Goal: Contribute content: Contribute content

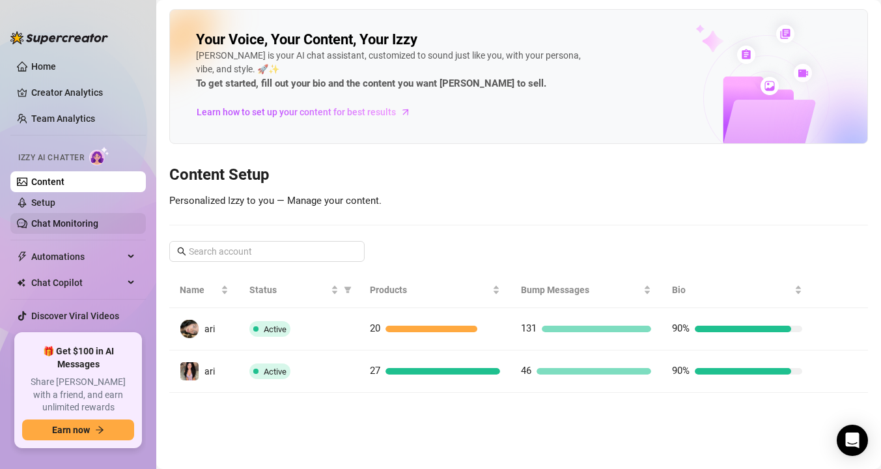
click at [66, 220] on link "Chat Monitoring" at bounding box center [64, 223] width 67 height 10
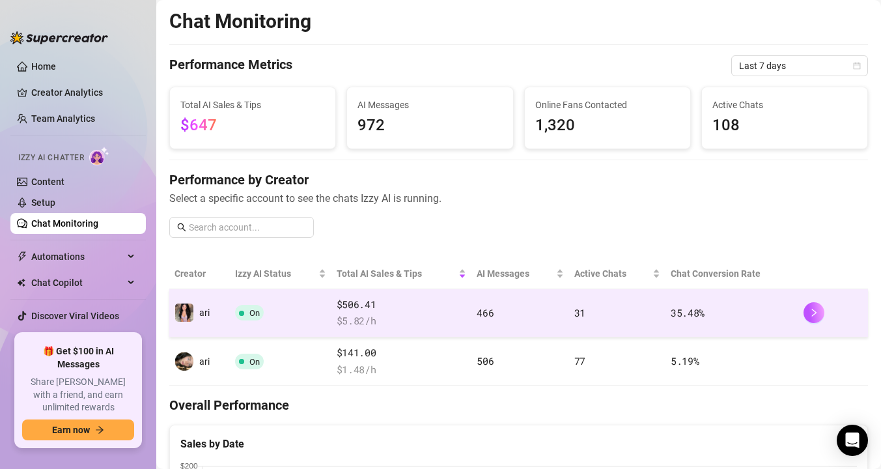
click at [259, 319] on span "On" at bounding box center [249, 313] width 29 height 16
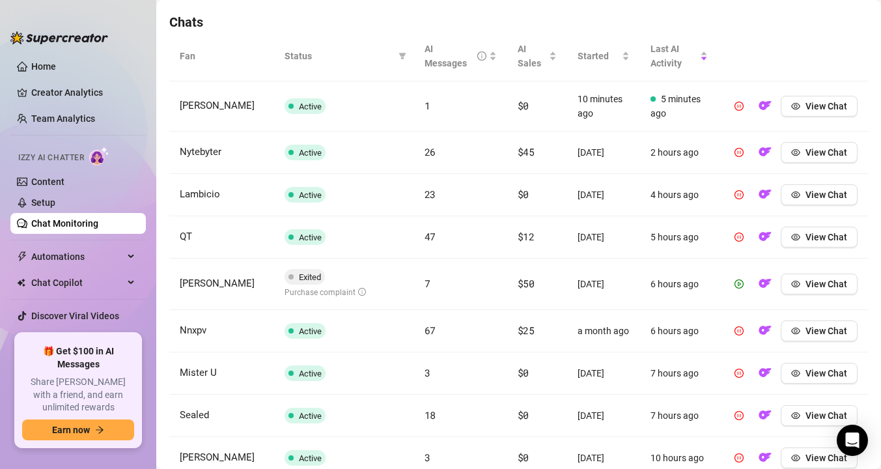
scroll to position [455, 0]
click at [405, 57] on icon "filter" at bounding box center [403, 55] width 8 height 8
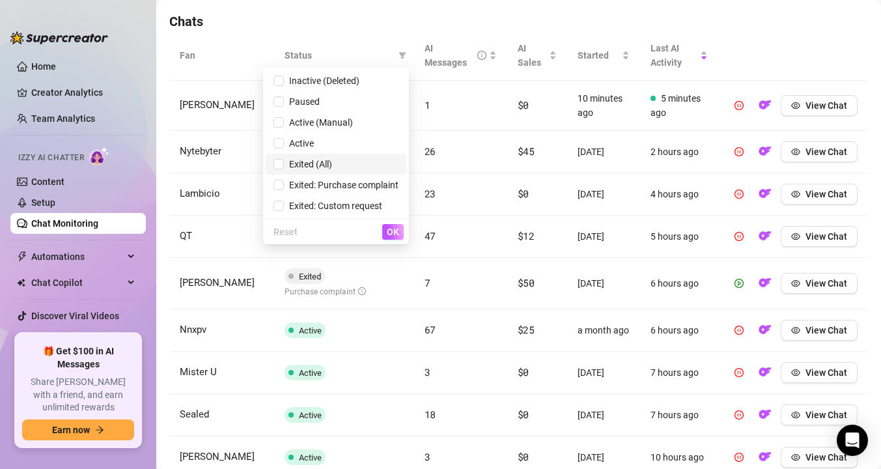
click at [304, 164] on span "Exited (All)" at bounding box center [308, 164] width 48 height 10
click at [395, 233] on span "OK" at bounding box center [393, 232] width 12 height 10
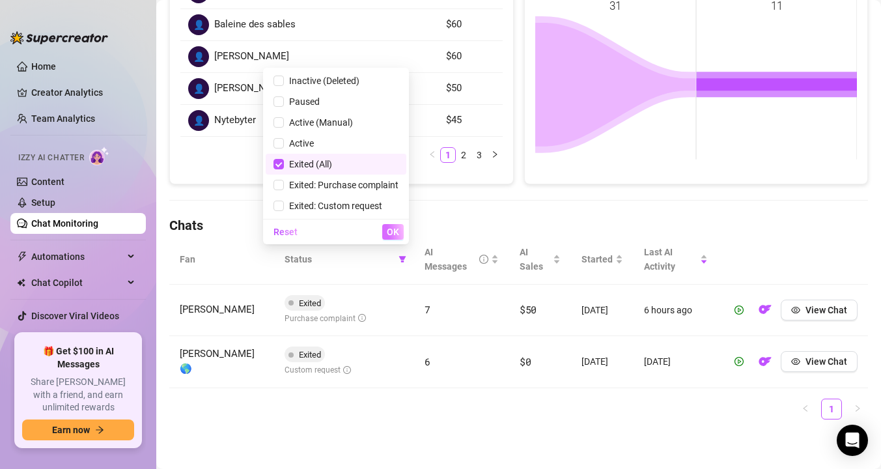
scroll to position [250, 0]
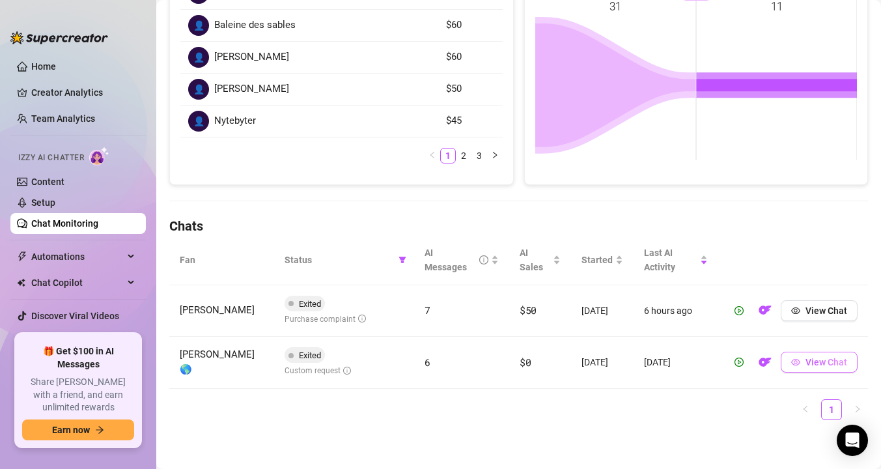
click at [816, 362] on span "View Chat" at bounding box center [827, 362] width 42 height 10
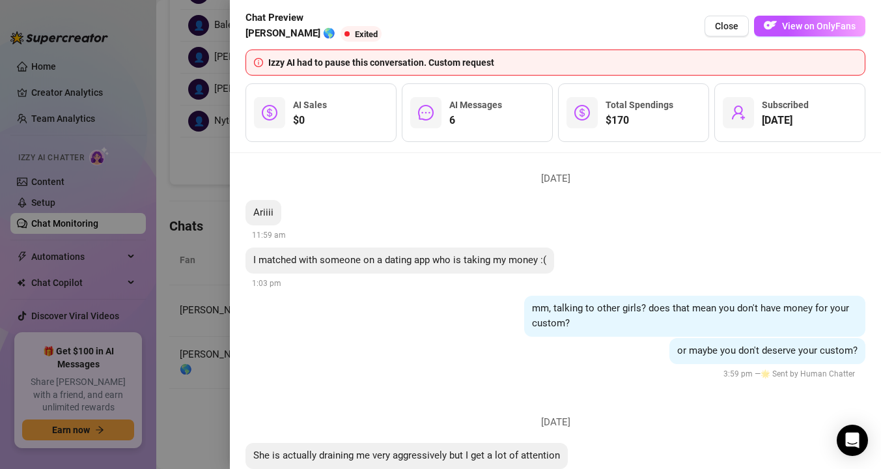
scroll to position [2078, 0]
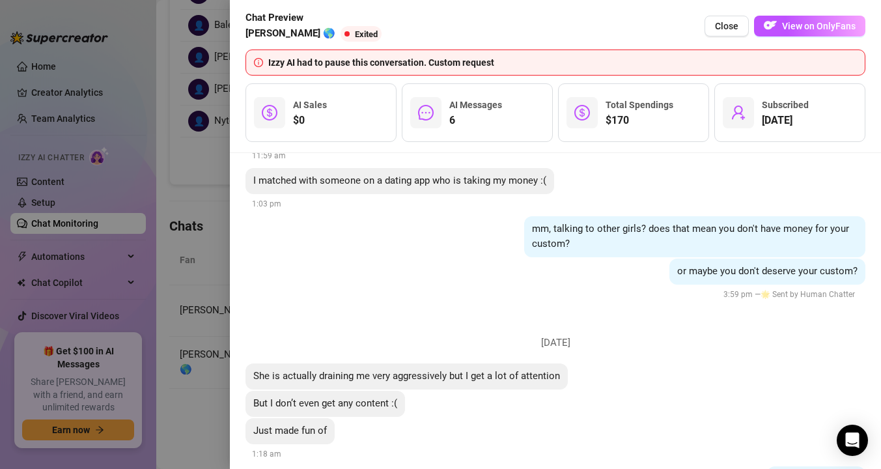
click at [210, 272] on div at bounding box center [440, 234] width 881 height 469
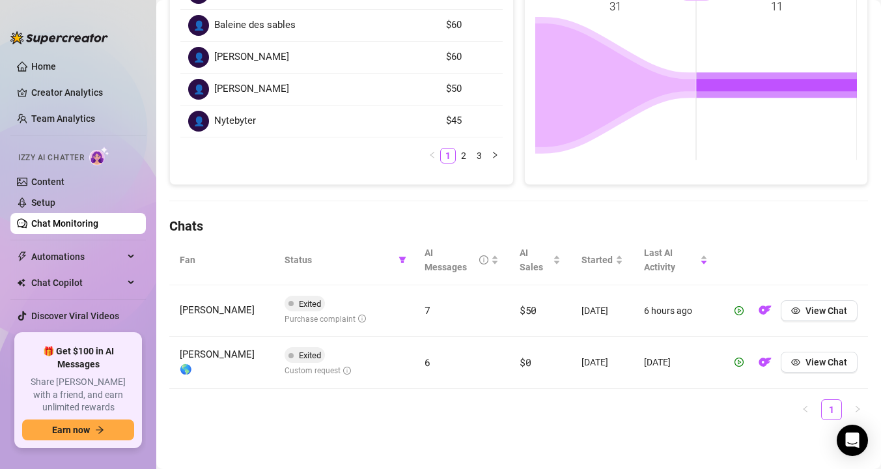
scroll to position [0, 0]
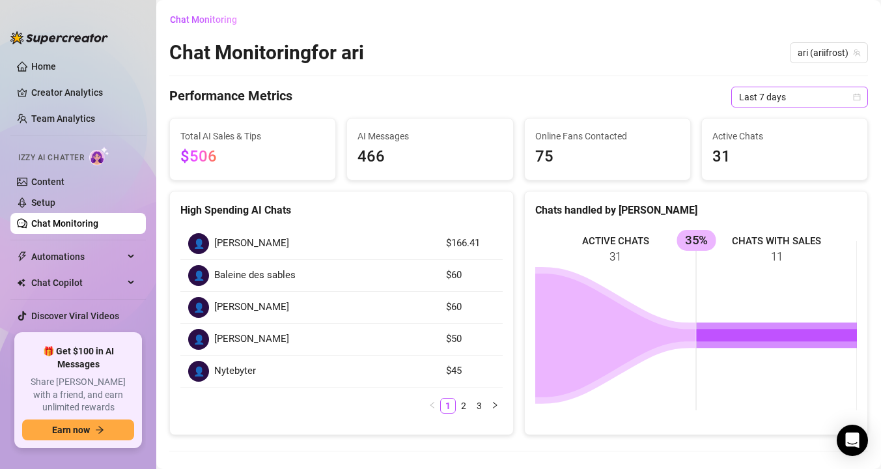
click at [814, 92] on span "Last 7 days" at bounding box center [799, 97] width 121 height 20
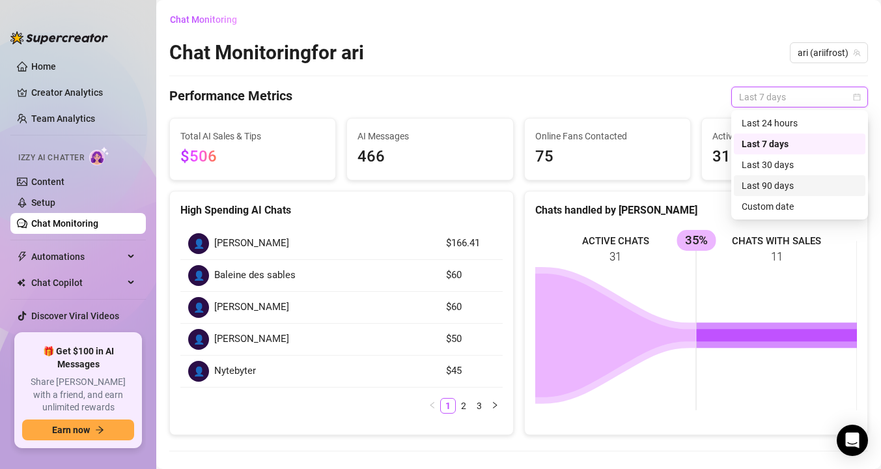
click at [756, 184] on div "Last 90 days" at bounding box center [800, 185] width 116 height 14
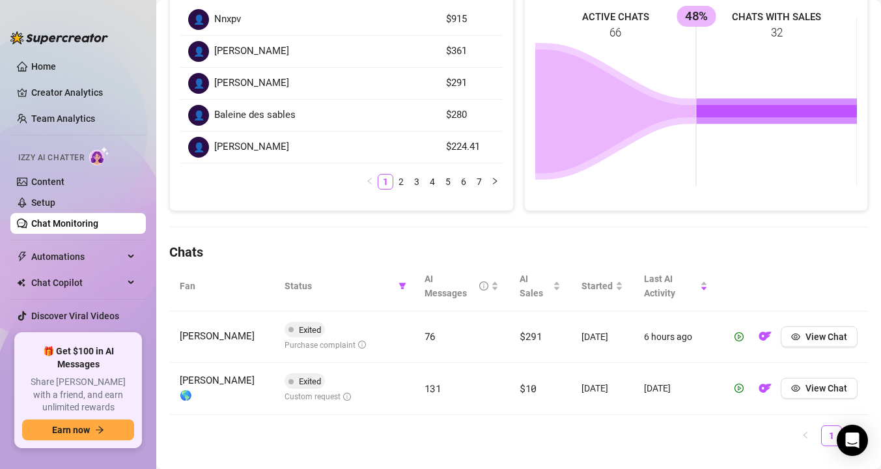
scroll to position [250, 0]
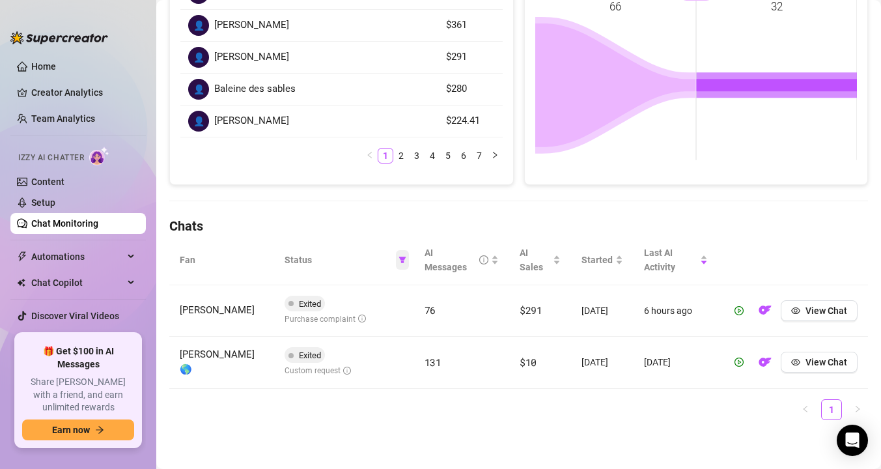
click at [407, 260] on span at bounding box center [402, 260] width 13 height 20
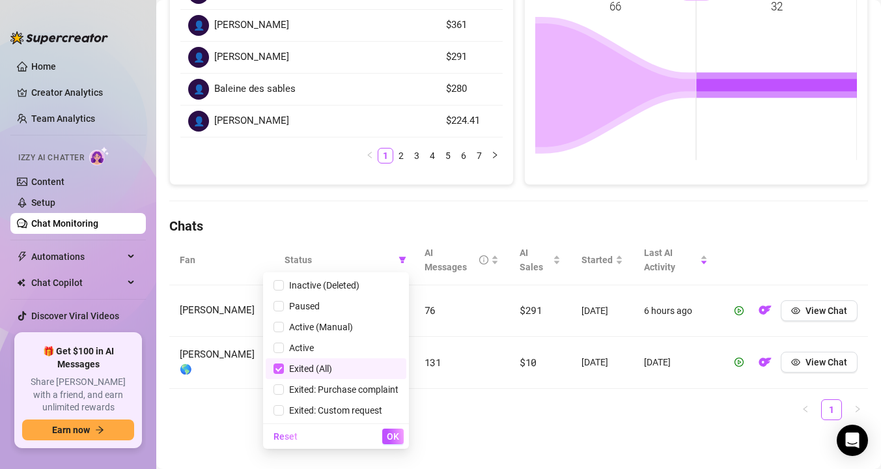
click at [280, 362] on label at bounding box center [279, 368] width 10 height 14
click at [280, 363] on input "checkbox" at bounding box center [279, 368] width 10 height 10
click at [395, 434] on span "OK" at bounding box center [393, 436] width 12 height 10
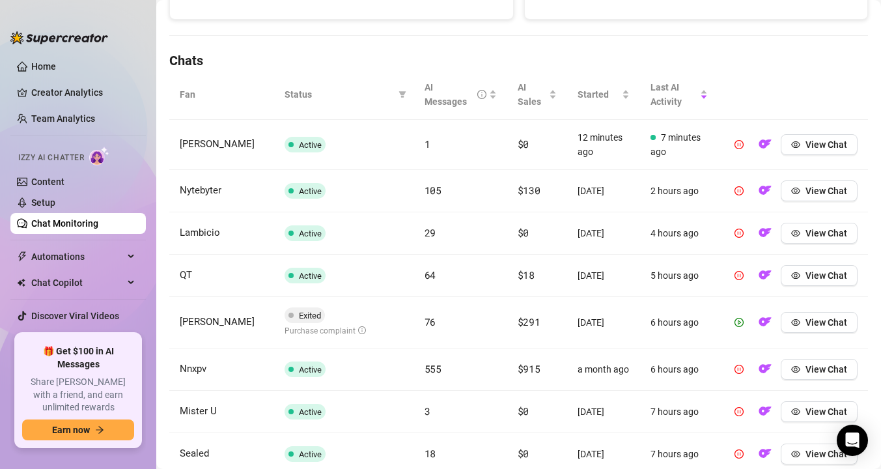
scroll to position [419, 0]
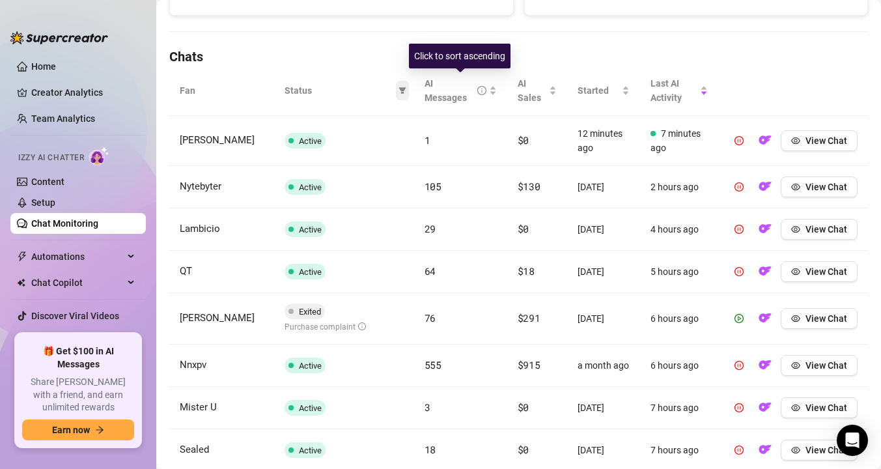
click at [400, 89] on icon "filter" at bounding box center [402, 90] width 7 height 7
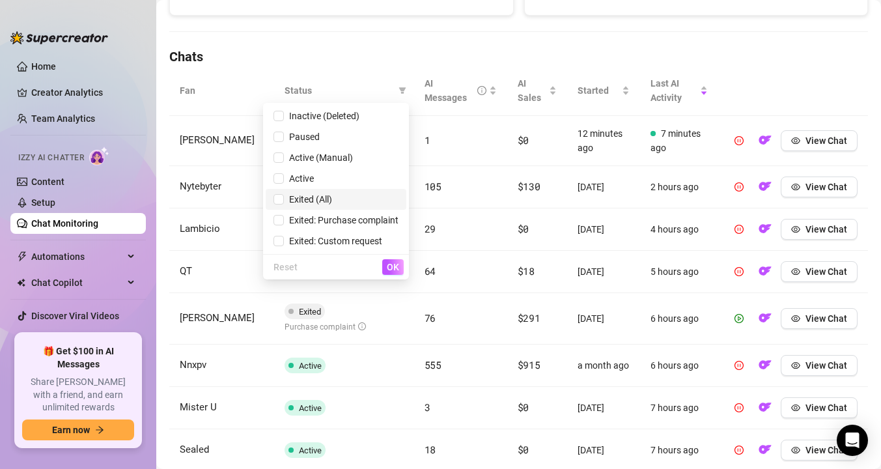
click at [311, 201] on span "Exited (All)" at bounding box center [308, 199] width 48 height 10
checkbox input "true"
click at [386, 268] on button "OK" at bounding box center [392, 267] width 21 height 16
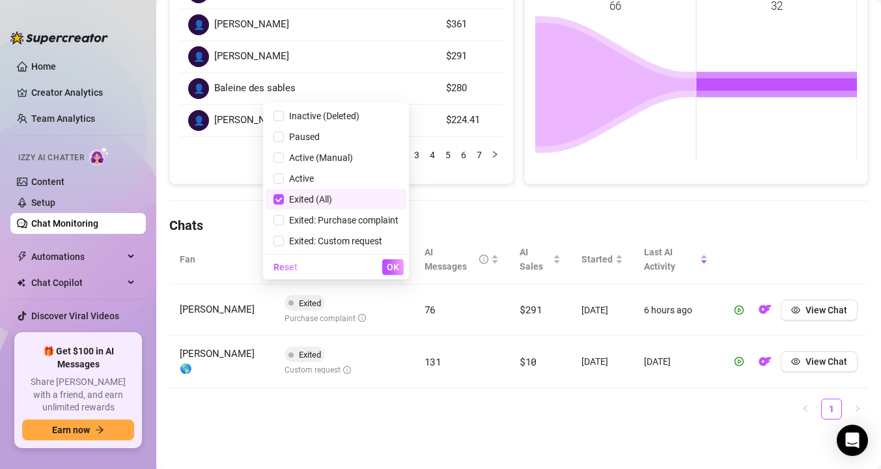
scroll to position [250, 0]
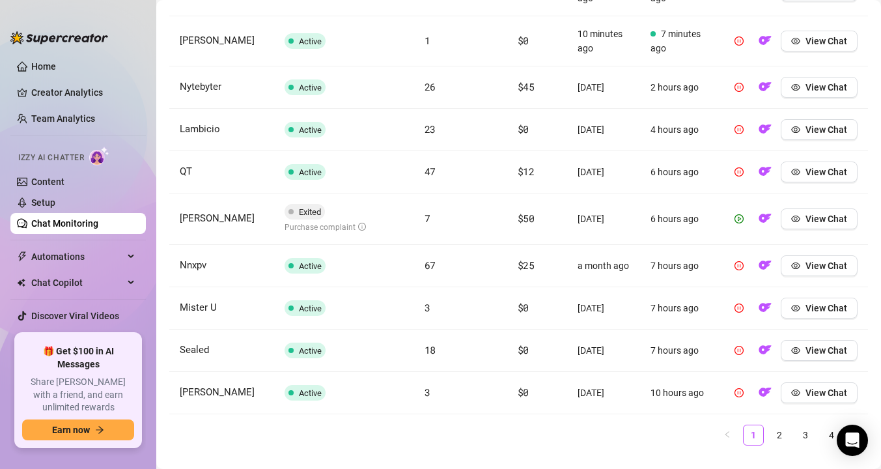
scroll to position [570, 0]
click at [743, 215] on icon "play-circle" at bounding box center [739, 218] width 9 height 9
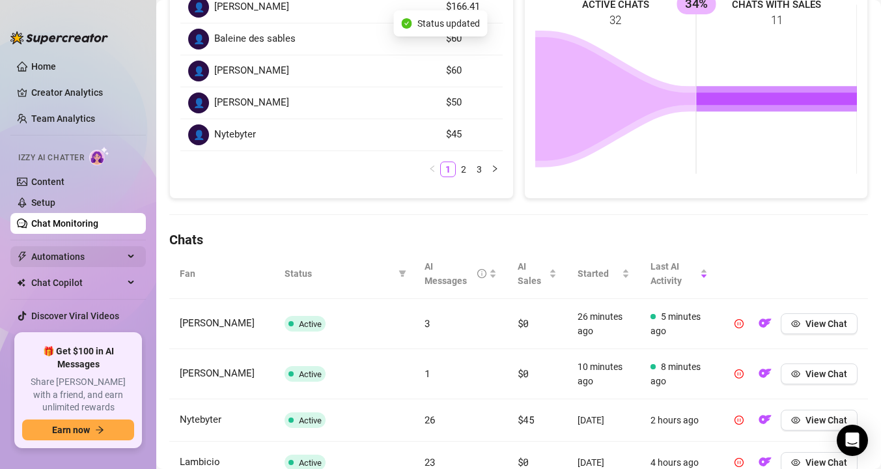
scroll to position [181, 0]
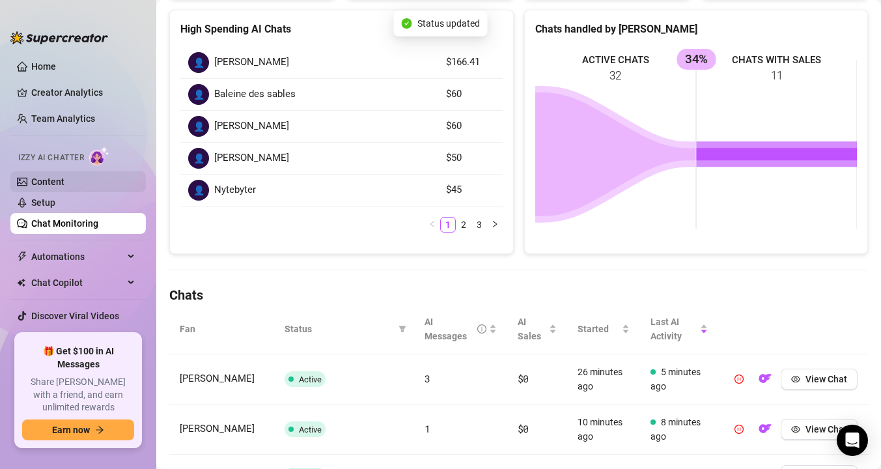
click at [56, 183] on link "Content" at bounding box center [47, 182] width 33 height 10
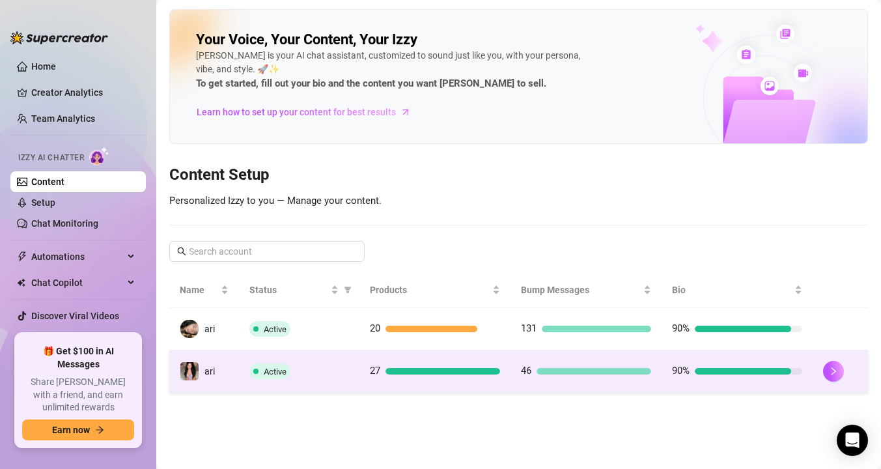
click at [341, 371] on div "Active" at bounding box center [299, 371] width 100 height 16
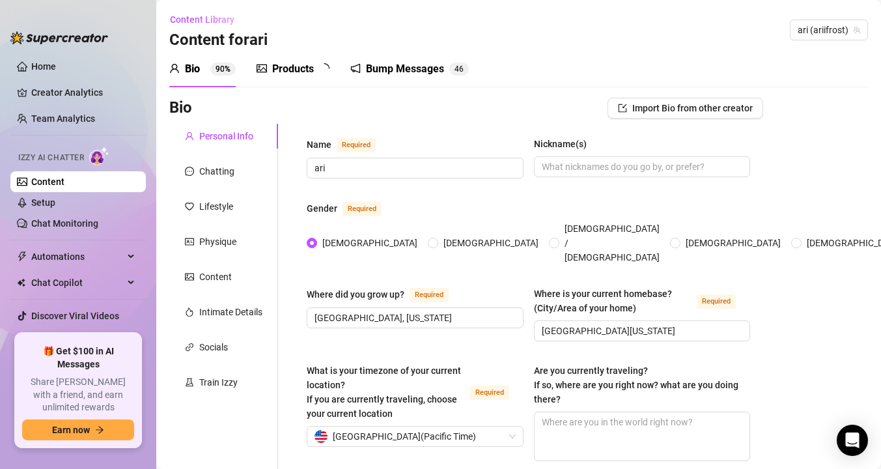
radio input "true"
type input "September 1st, 2007"
click at [300, 62] on div "Products" at bounding box center [293, 69] width 42 height 16
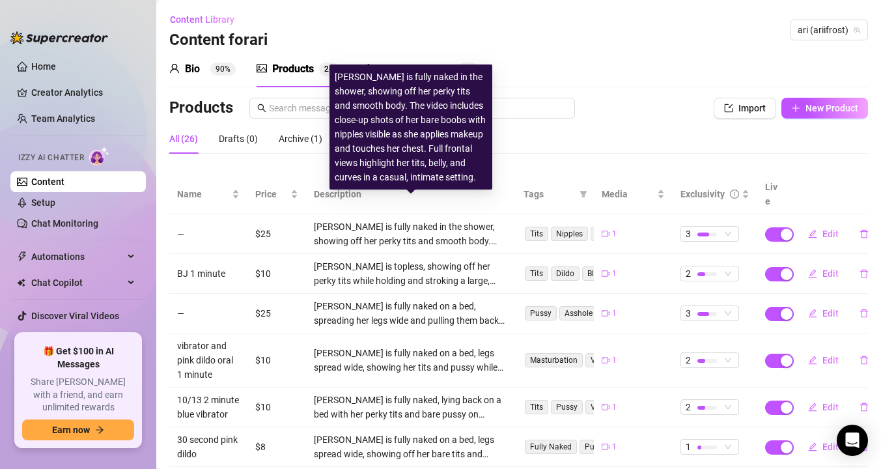
scroll to position [8, 0]
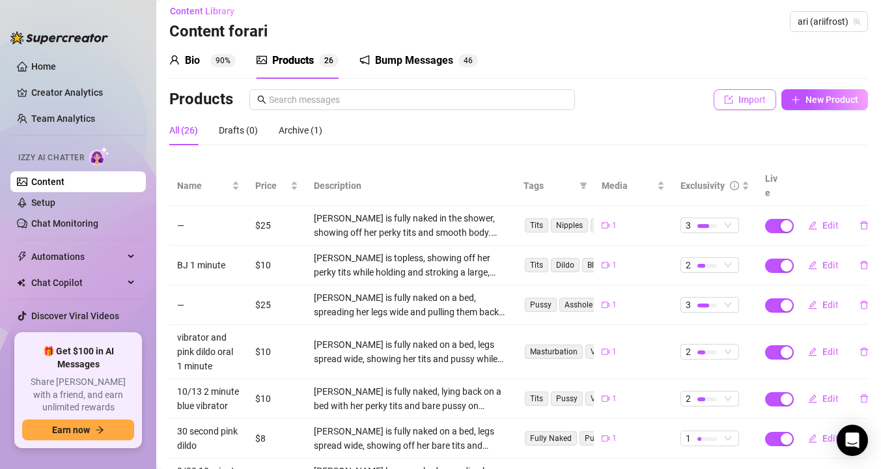
click at [758, 98] on span "Import" at bounding box center [752, 99] width 27 height 10
type textarea "Type your message here..."
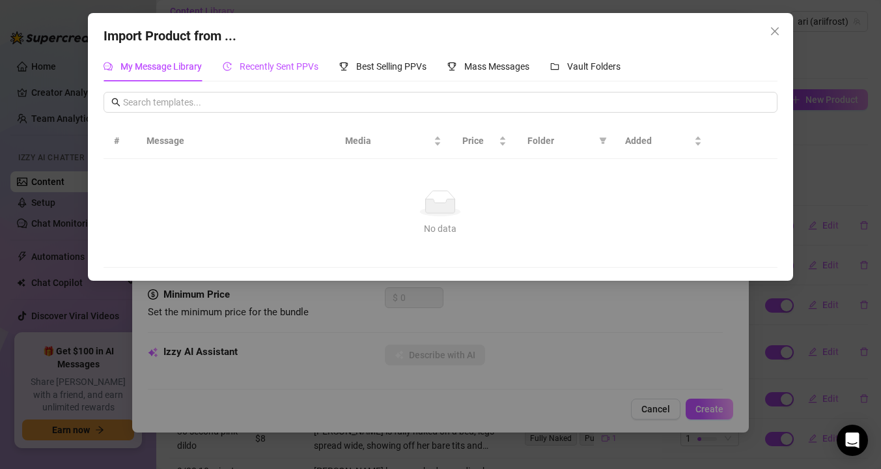
click at [289, 64] on span "Recently Sent PPVs" at bounding box center [279, 66] width 79 height 10
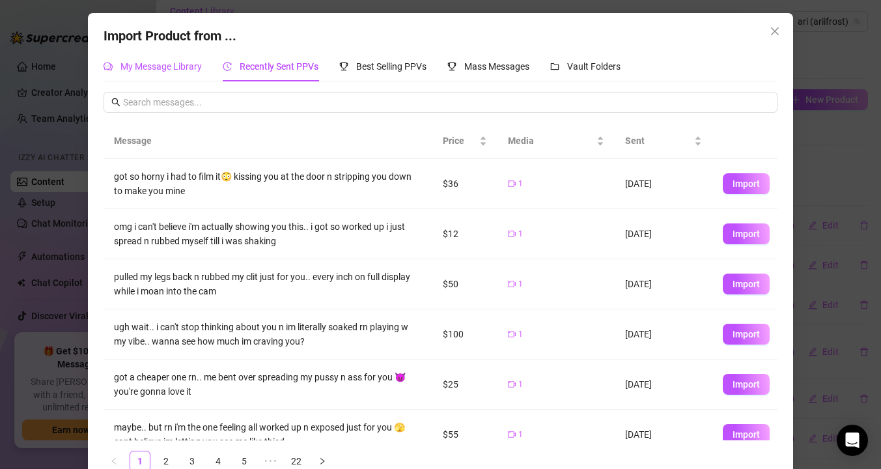
click at [182, 63] on span "My Message Library" at bounding box center [160, 66] width 81 height 10
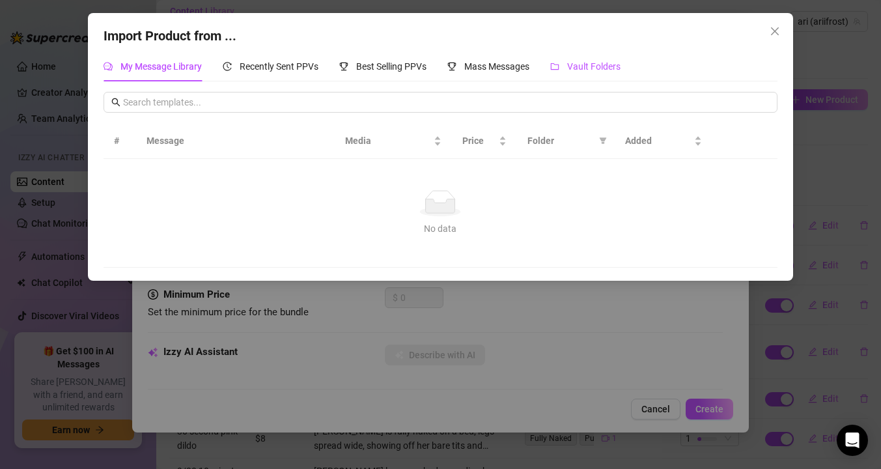
click at [589, 69] on span "Vault Folders" at bounding box center [593, 66] width 53 height 10
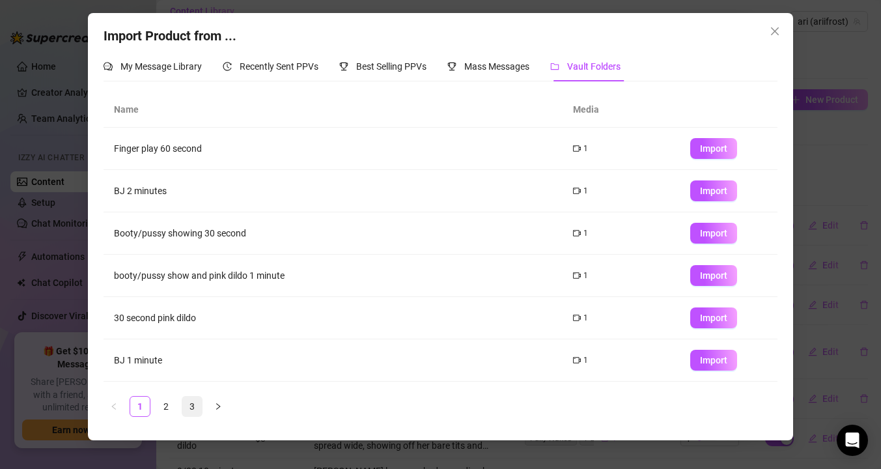
click at [193, 409] on link "3" at bounding box center [192, 407] width 20 height 20
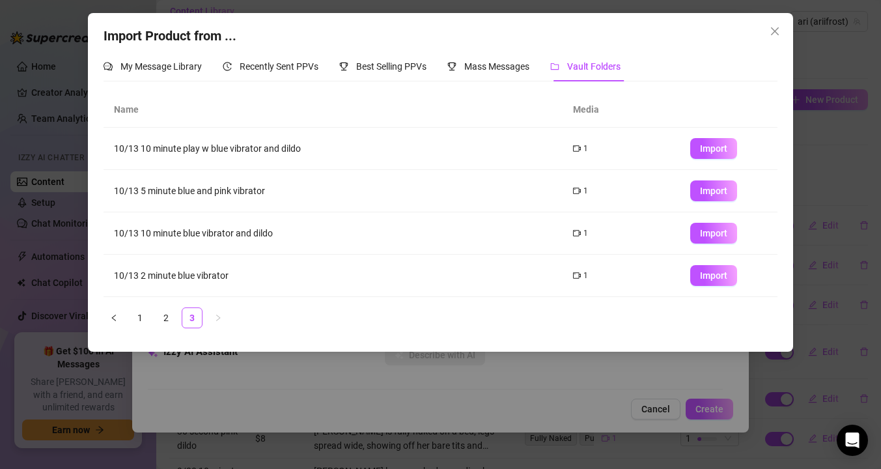
click at [276, 386] on div "Import Product from ... My Message Library Recently Sent PPVs Best Selling PPVs…" at bounding box center [440, 234] width 881 height 469
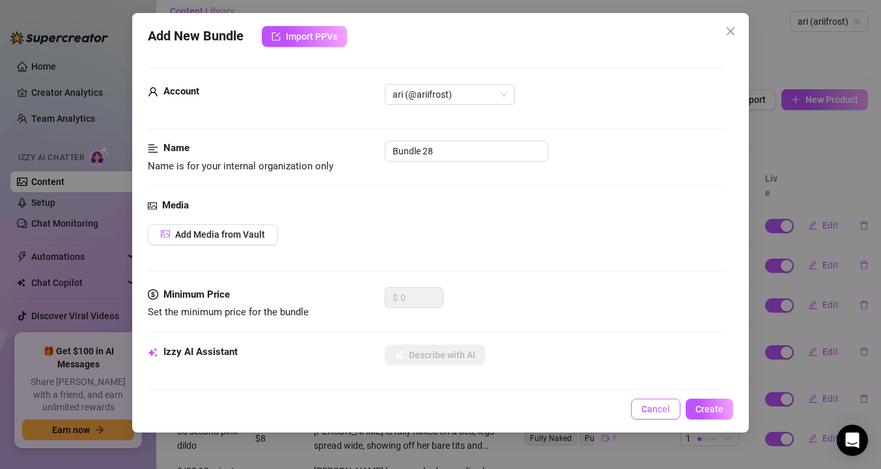
click at [658, 409] on span "Cancel" at bounding box center [656, 409] width 29 height 10
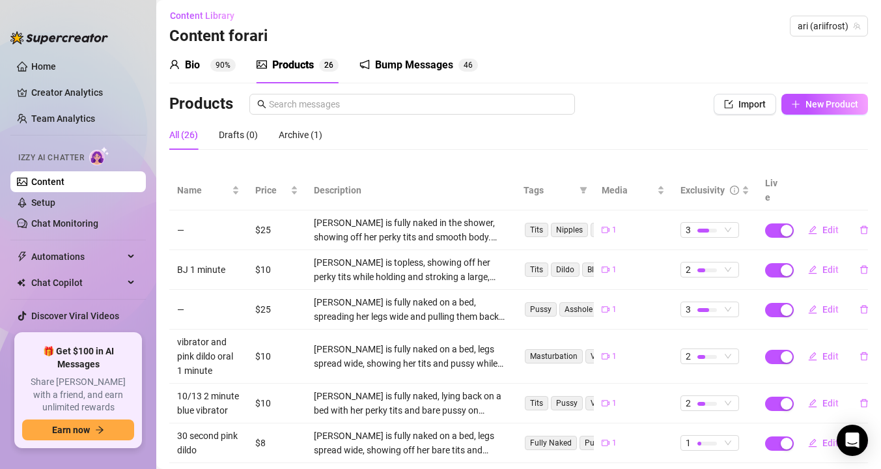
scroll to position [3, 0]
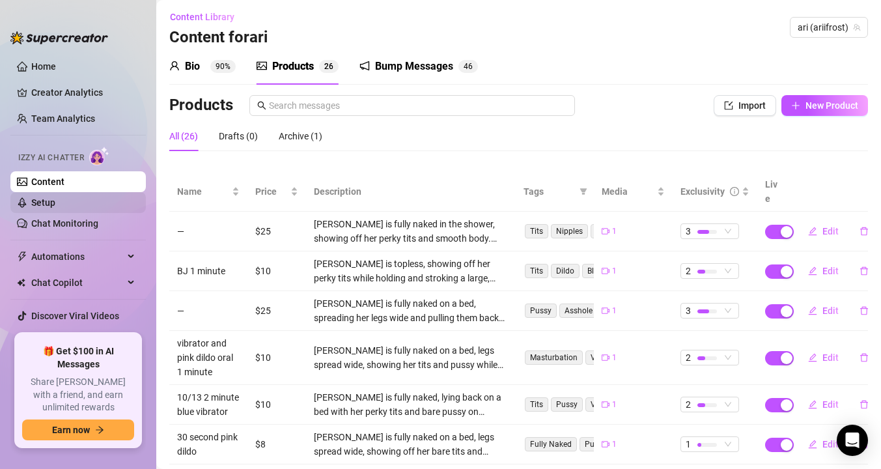
click at [55, 208] on link "Setup" at bounding box center [43, 202] width 24 height 10
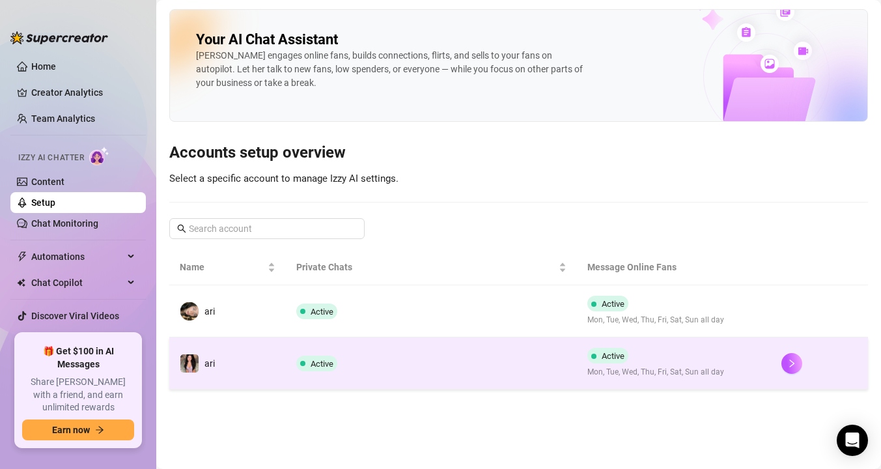
click at [343, 361] on td "Active" at bounding box center [431, 363] width 291 height 52
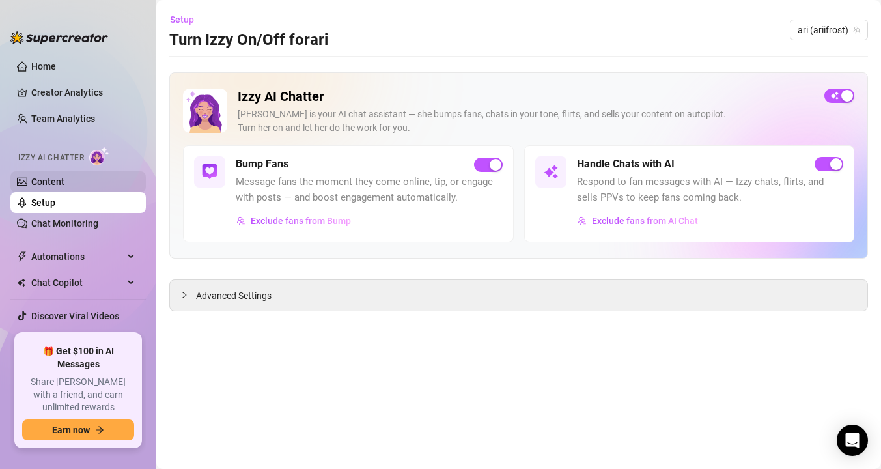
click at [63, 184] on link "Content" at bounding box center [47, 182] width 33 height 10
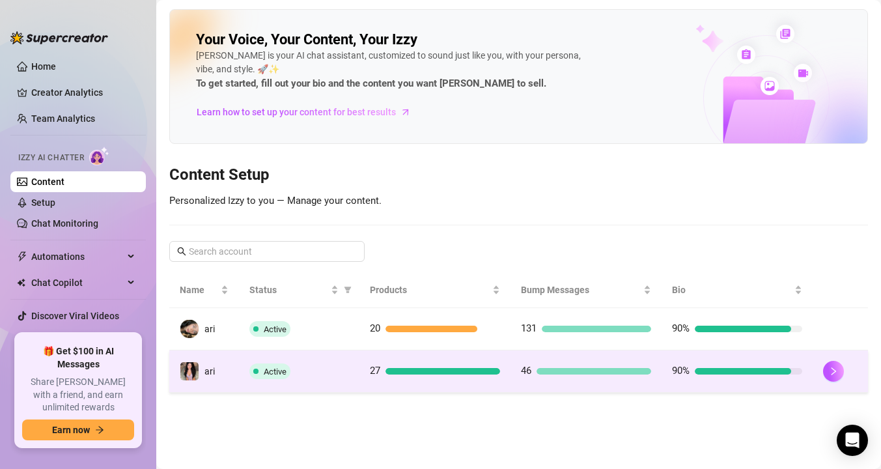
click at [312, 369] on div "Active" at bounding box center [299, 371] width 100 height 16
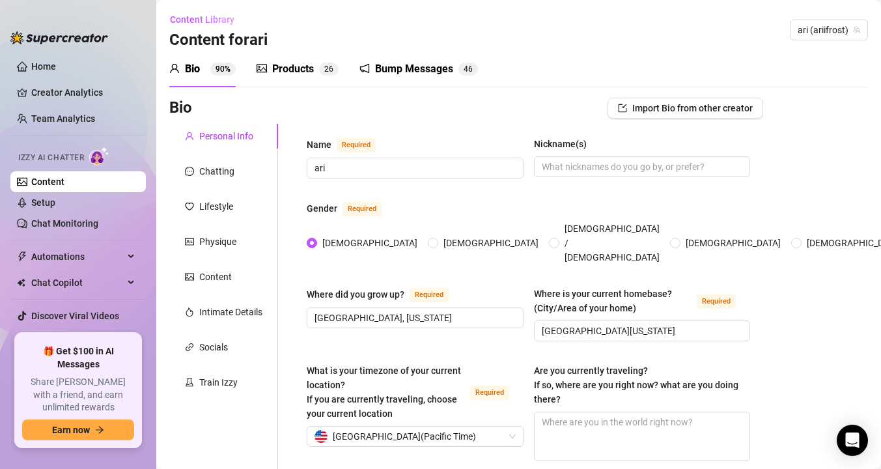
click at [313, 73] on div "Products" at bounding box center [293, 69] width 42 height 16
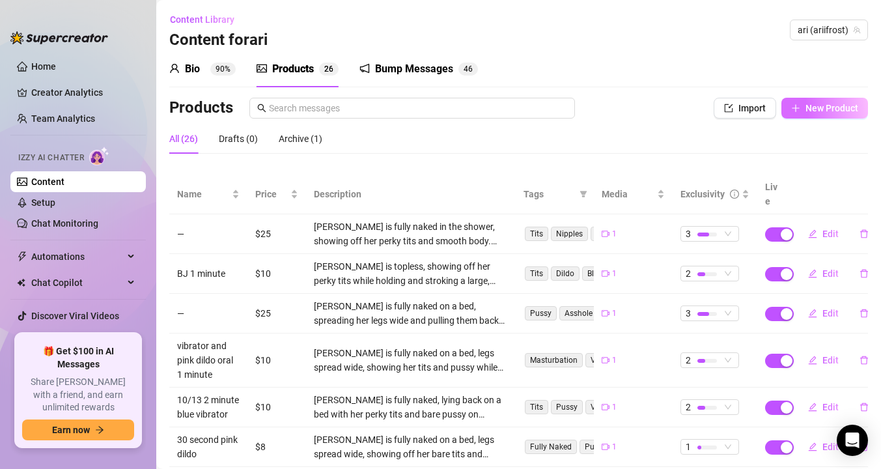
click at [832, 104] on span "New Product" at bounding box center [832, 108] width 53 height 10
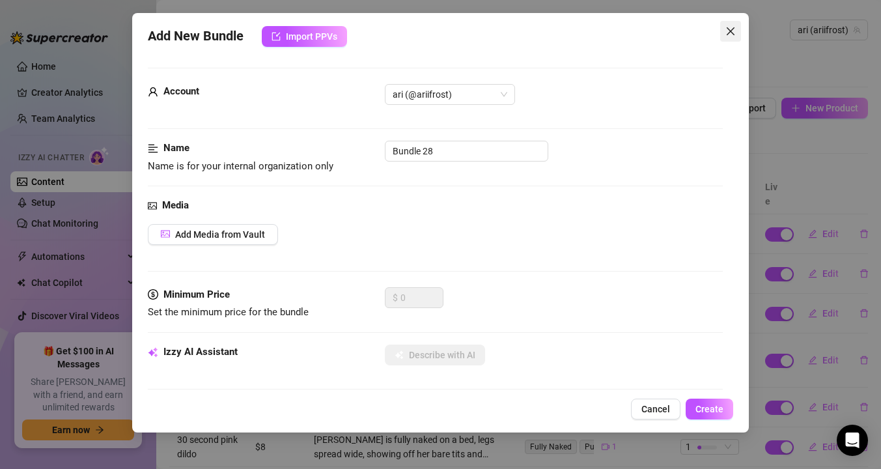
click at [731, 35] on icon "close" at bounding box center [731, 31] width 10 height 10
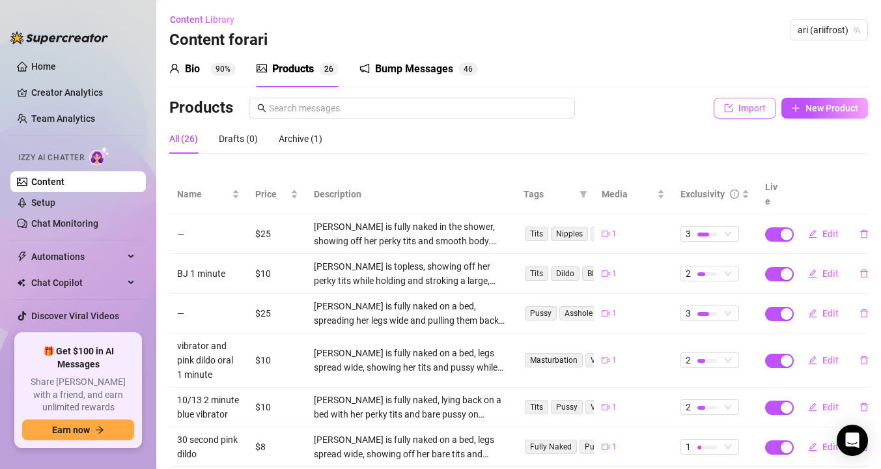
click at [750, 107] on span "Import" at bounding box center [752, 108] width 27 height 10
type textarea "Type your message here..."
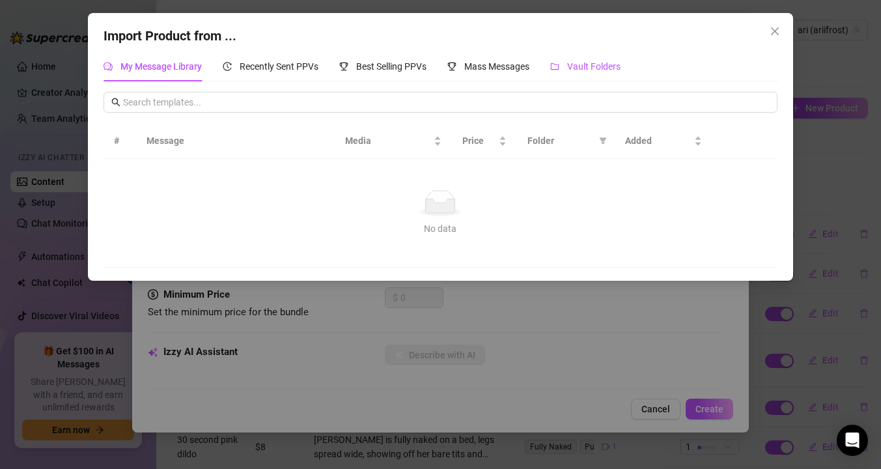
click at [567, 68] on div "Vault Folders" at bounding box center [585, 66] width 70 height 14
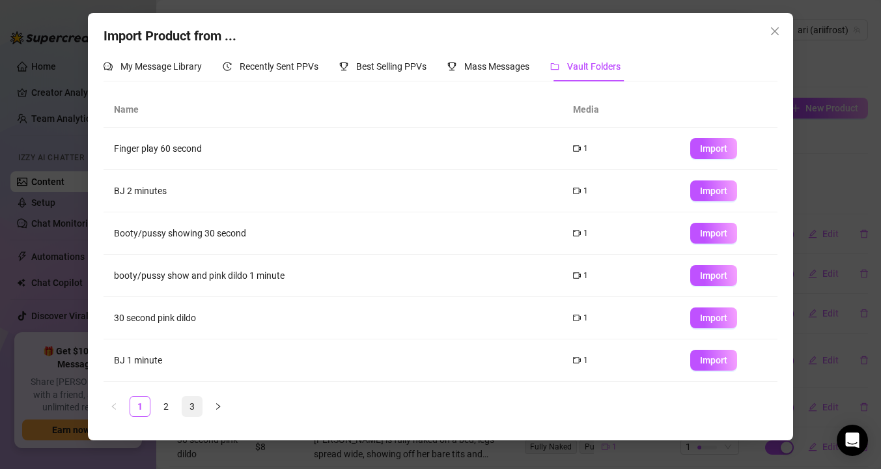
click at [190, 406] on link "3" at bounding box center [192, 407] width 20 height 20
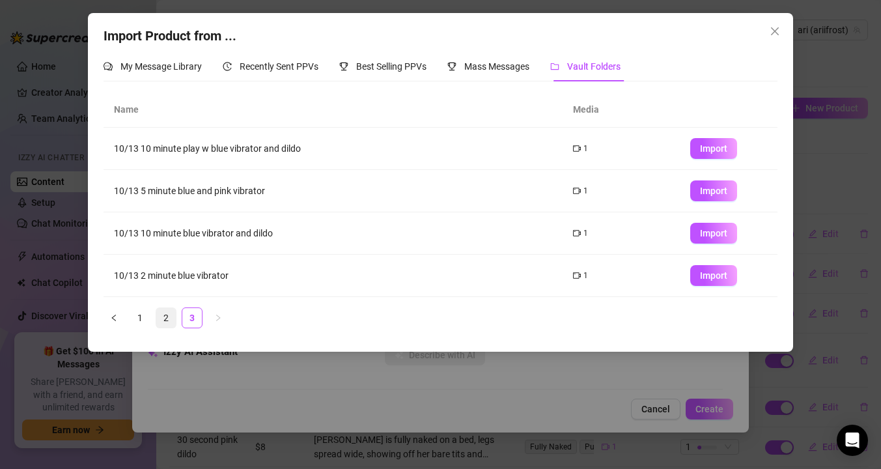
click at [168, 315] on link "2" at bounding box center [166, 318] width 20 height 20
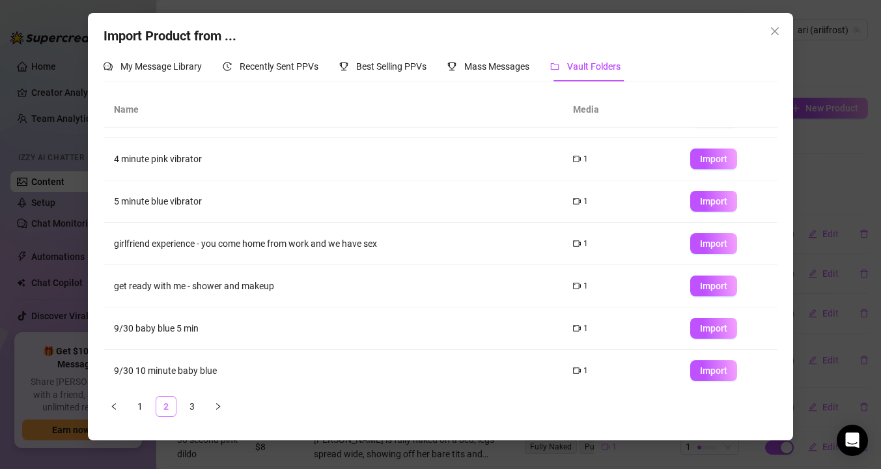
scroll to position [36, 0]
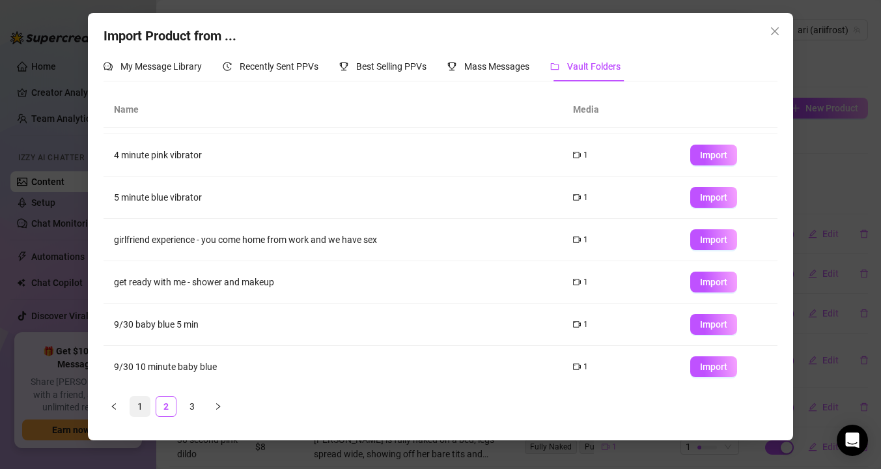
click at [142, 408] on link "1" at bounding box center [140, 407] width 20 height 20
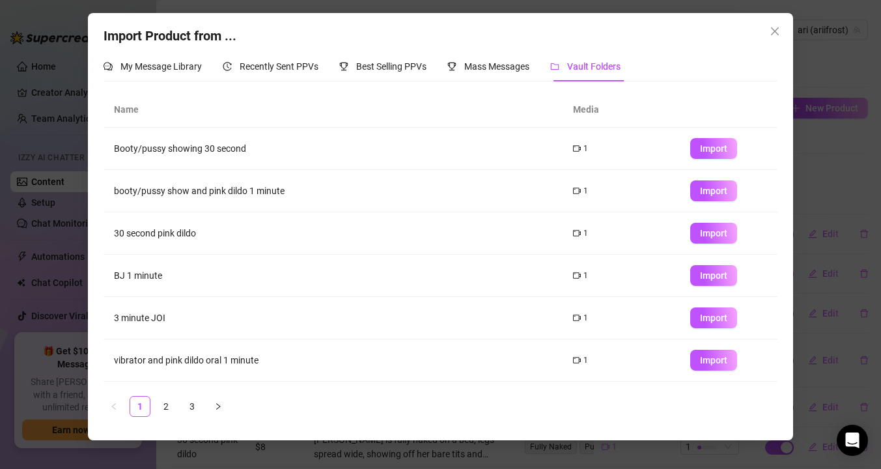
scroll to position [165, 0]
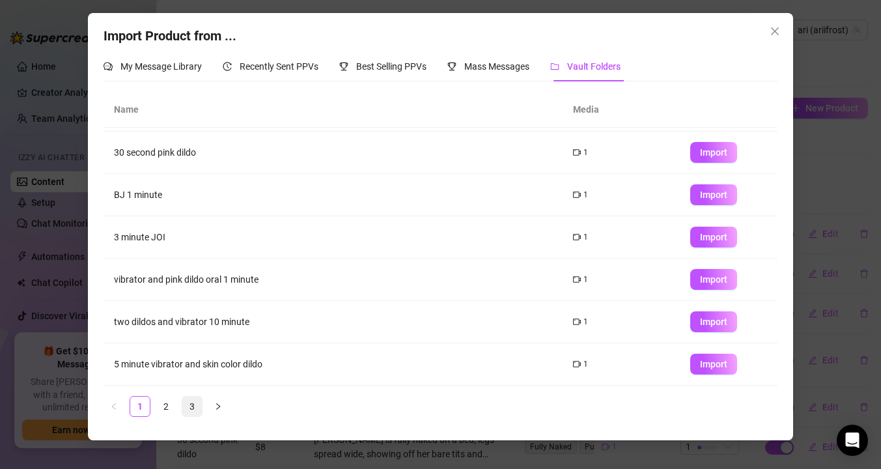
click at [195, 403] on link "3" at bounding box center [192, 407] width 20 height 20
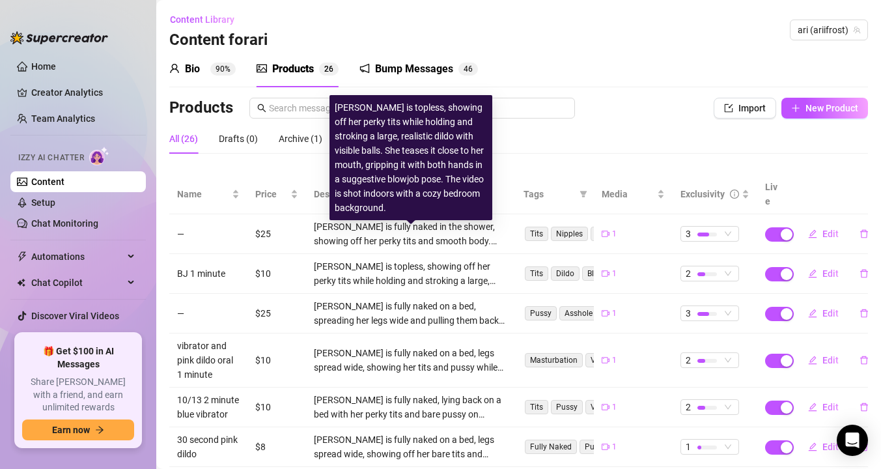
scroll to position [42, 0]
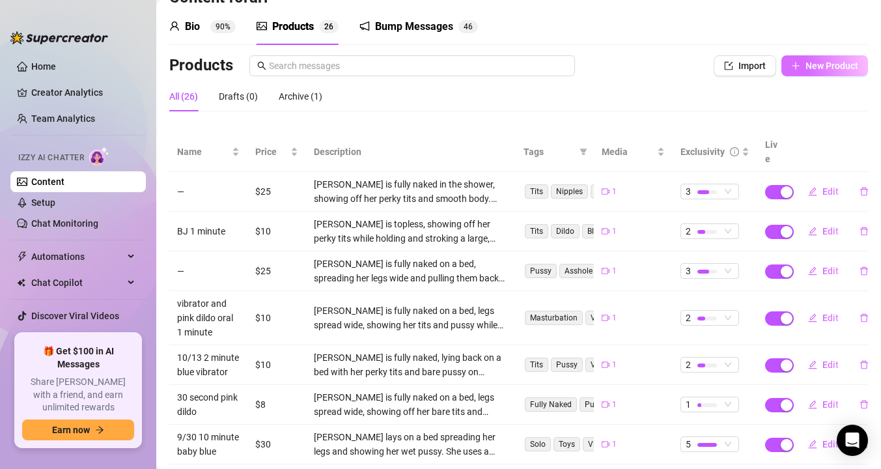
click at [830, 68] on span "New Product" at bounding box center [832, 66] width 53 height 10
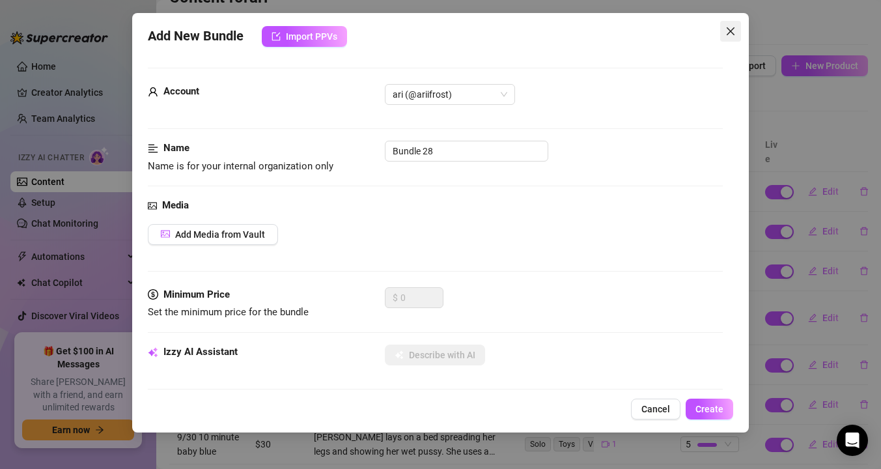
click at [722, 30] on span "Close" at bounding box center [730, 31] width 21 height 10
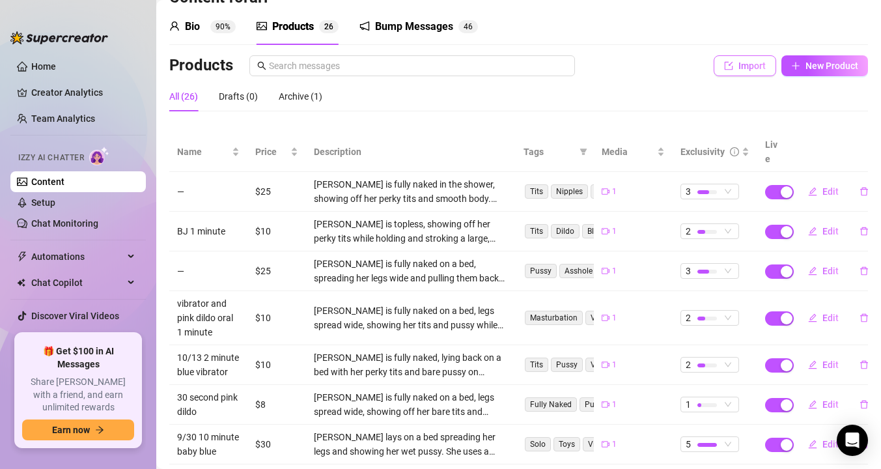
click at [734, 60] on button "Import" at bounding box center [745, 65] width 63 height 21
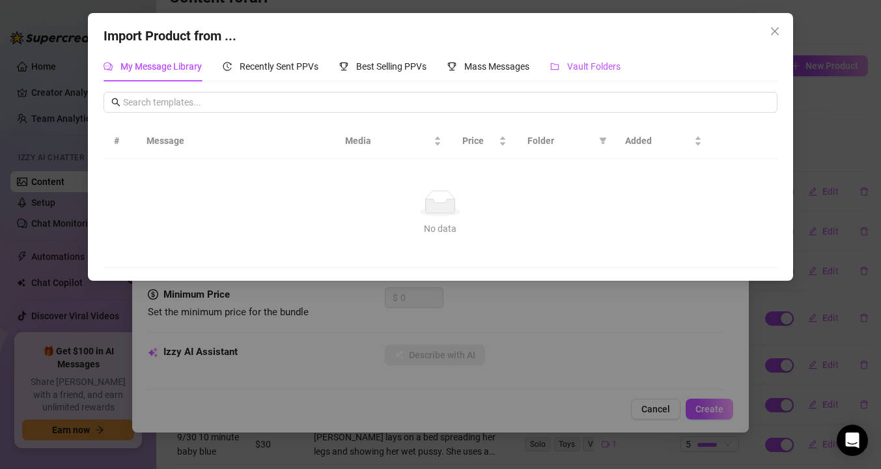
click at [574, 70] on span "Vault Folders" at bounding box center [593, 66] width 53 height 10
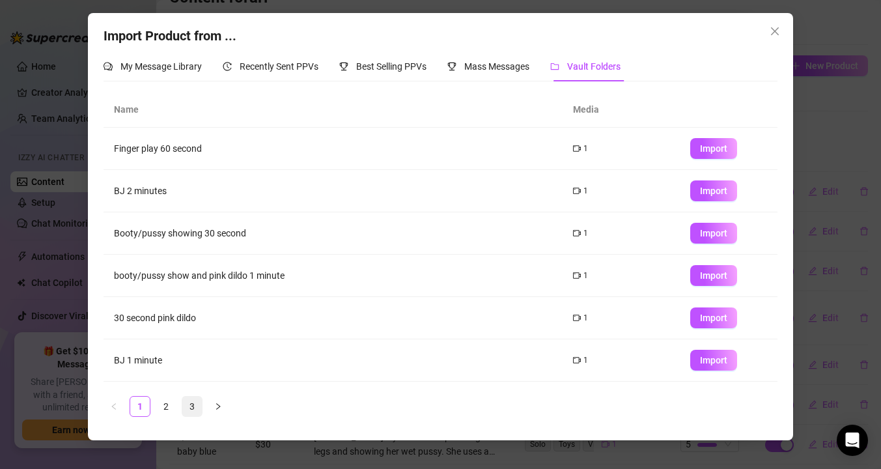
click at [187, 408] on link "3" at bounding box center [192, 407] width 20 height 20
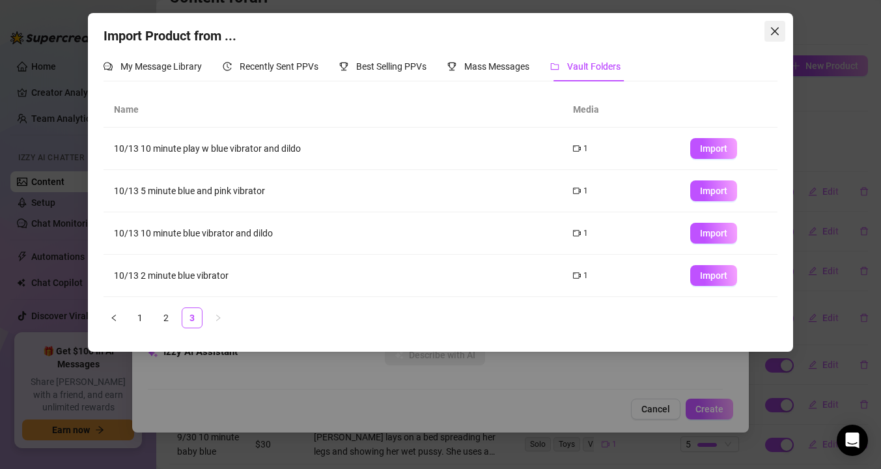
click at [771, 31] on icon "close" at bounding box center [775, 31] width 10 height 10
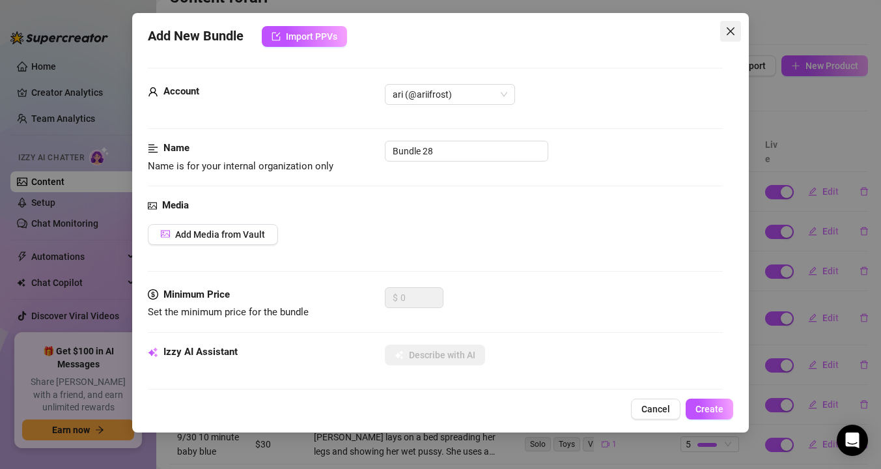
click at [730, 33] on icon "close" at bounding box center [731, 31] width 10 height 10
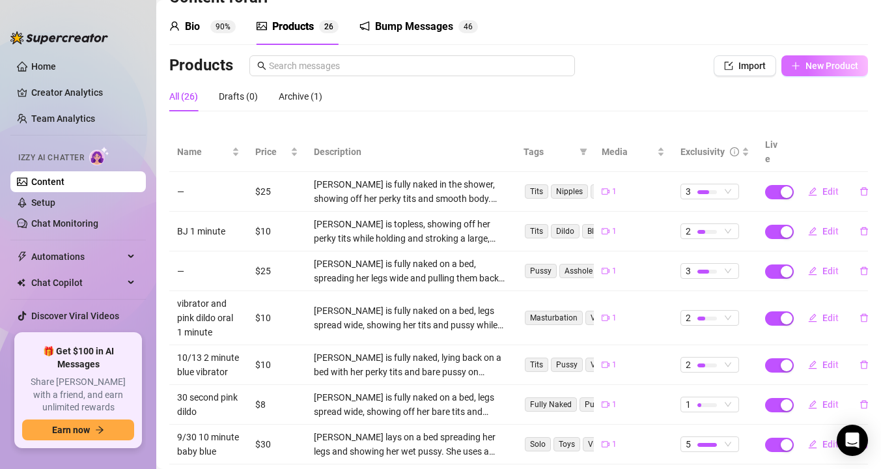
click at [833, 68] on span "New Product" at bounding box center [832, 66] width 53 height 10
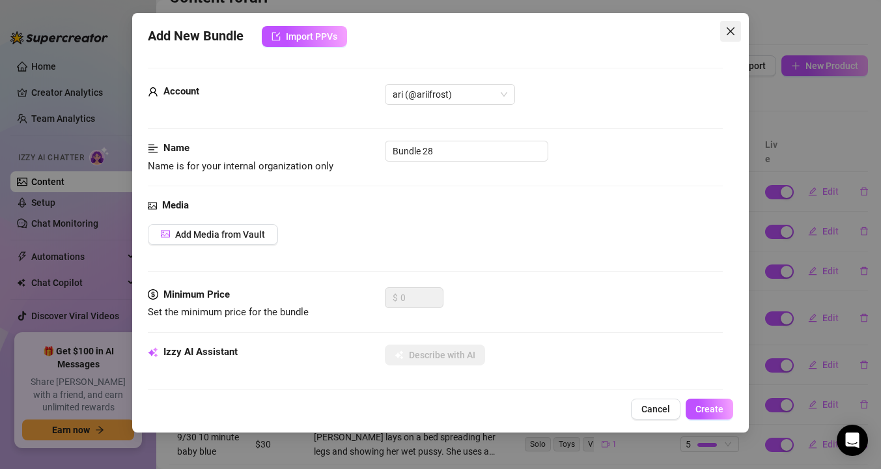
click at [739, 26] on span "Close" at bounding box center [730, 31] width 21 height 10
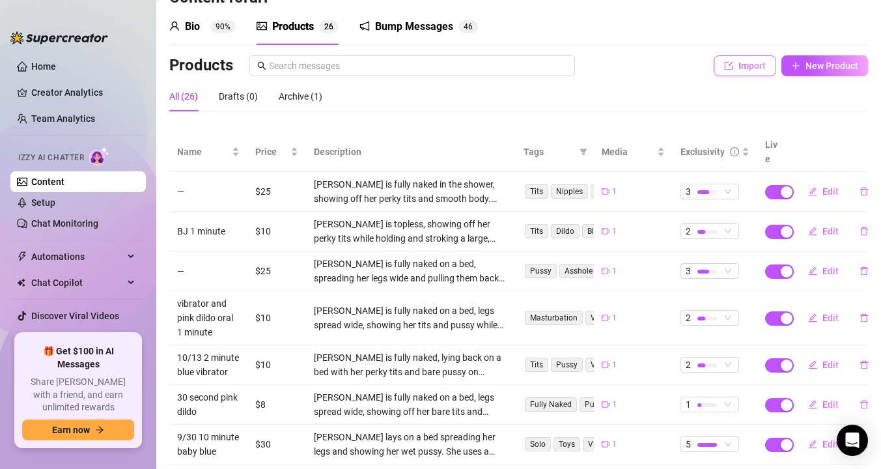
click at [754, 64] on span "Import" at bounding box center [752, 66] width 27 height 10
type textarea "Type your message here..."
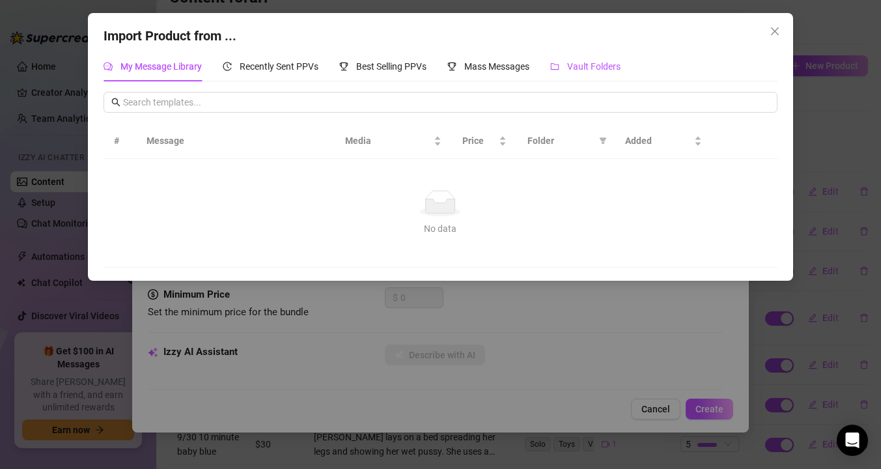
click at [568, 63] on div "Vault Folders" at bounding box center [585, 66] width 70 height 14
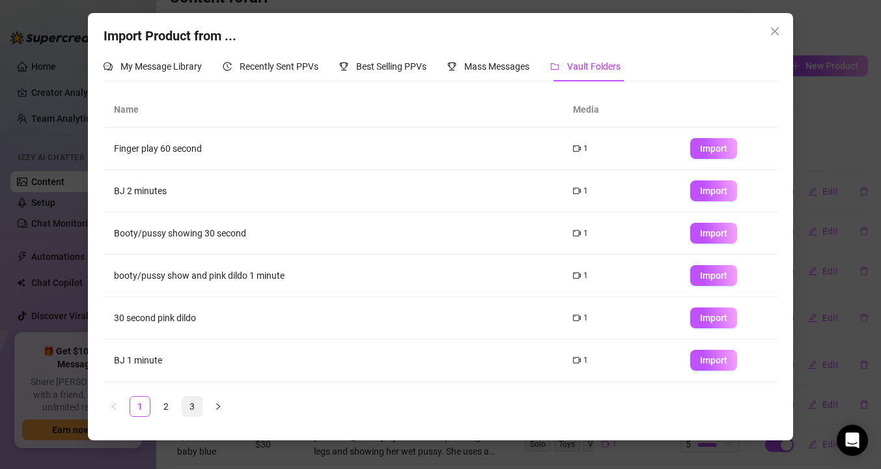
click at [194, 403] on link "3" at bounding box center [192, 407] width 20 height 20
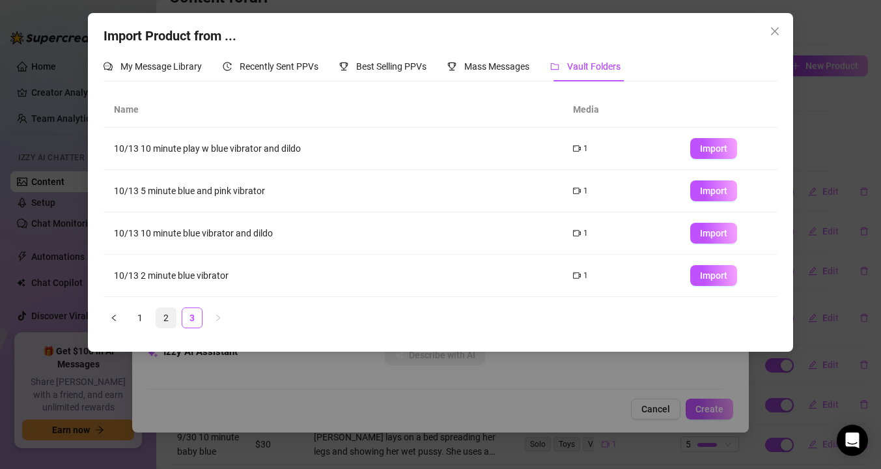
click at [165, 313] on link "2" at bounding box center [166, 318] width 20 height 20
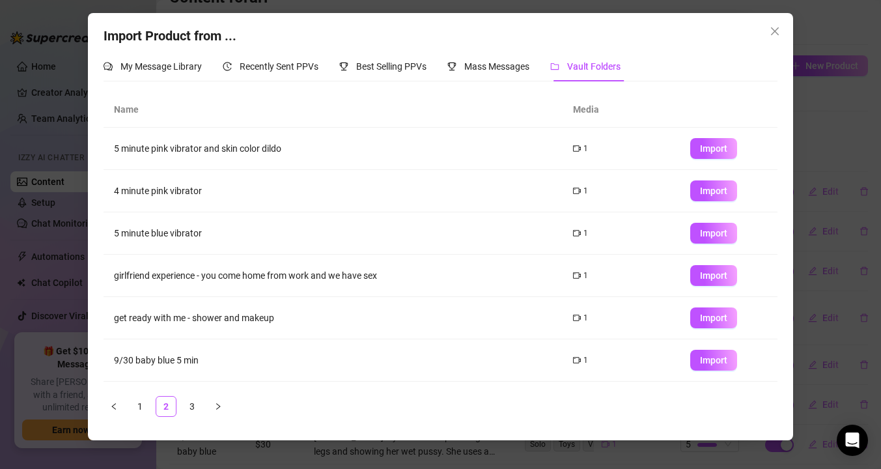
scroll to position [165, 0]
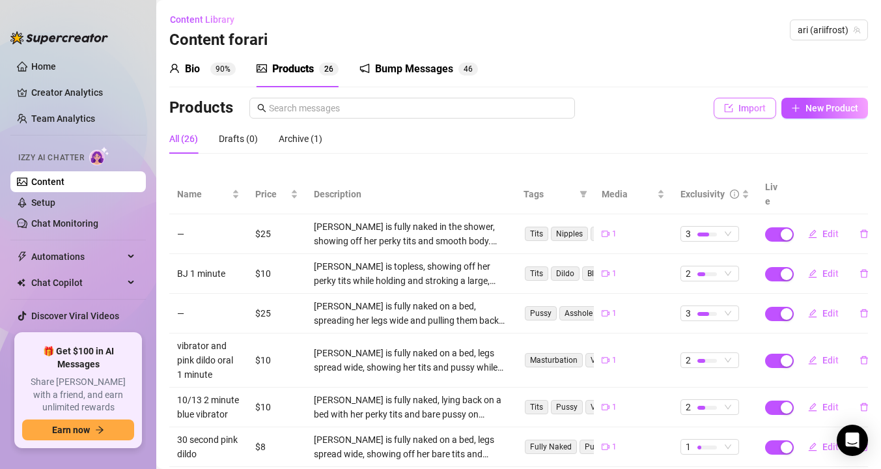
click at [740, 106] on span "Import" at bounding box center [752, 108] width 27 height 10
type textarea "Type your message here..."
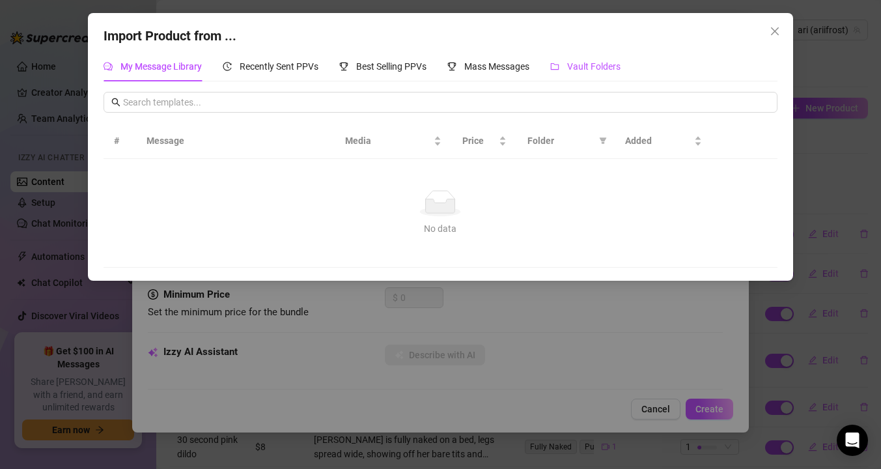
click at [558, 60] on div "Vault Folders" at bounding box center [585, 66] width 70 height 14
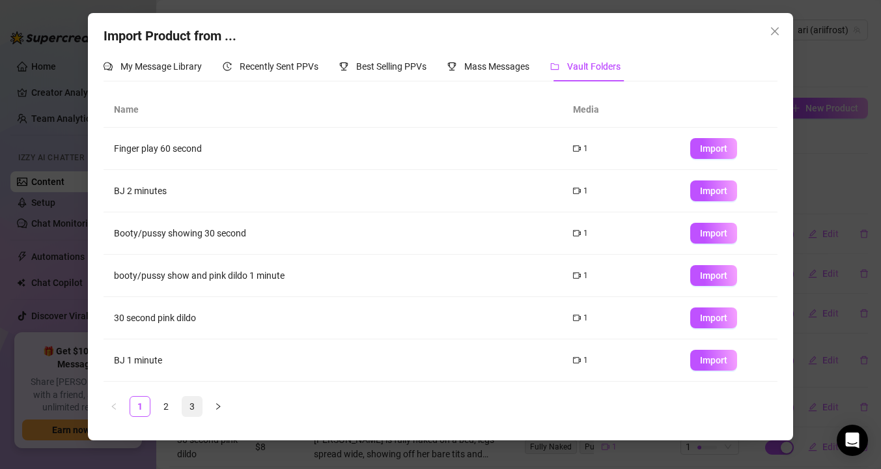
click at [184, 403] on link "3" at bounding box center [192, 407] width 20 height 20
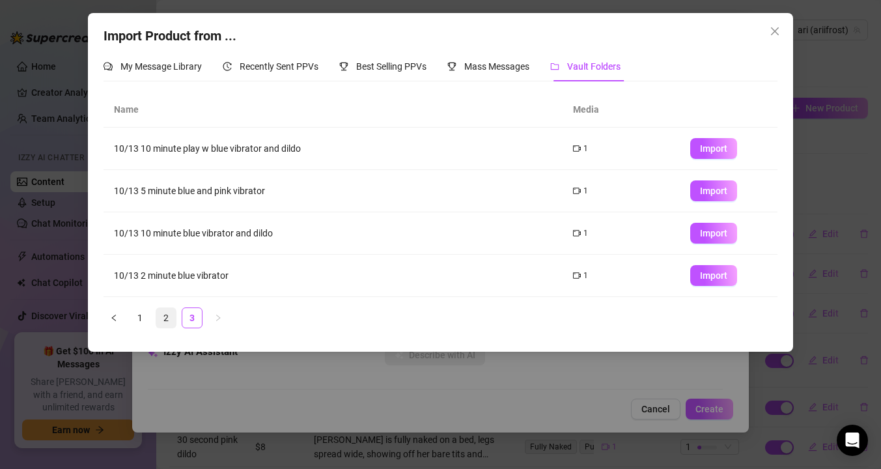
click at [168, 319] on link "2" at bounding box center [166, 318] width 20 height 20
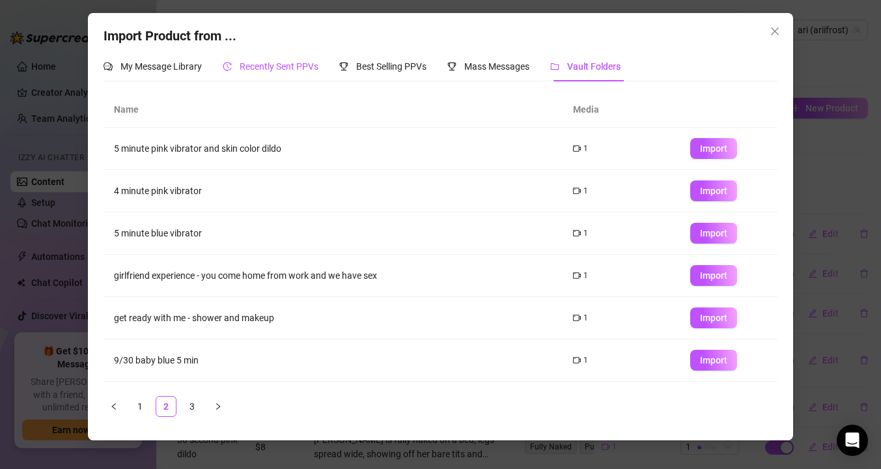
click at [254, 63] on span "Recently Sent PPVs" at bounding box center [279, 66] width 79 height 10
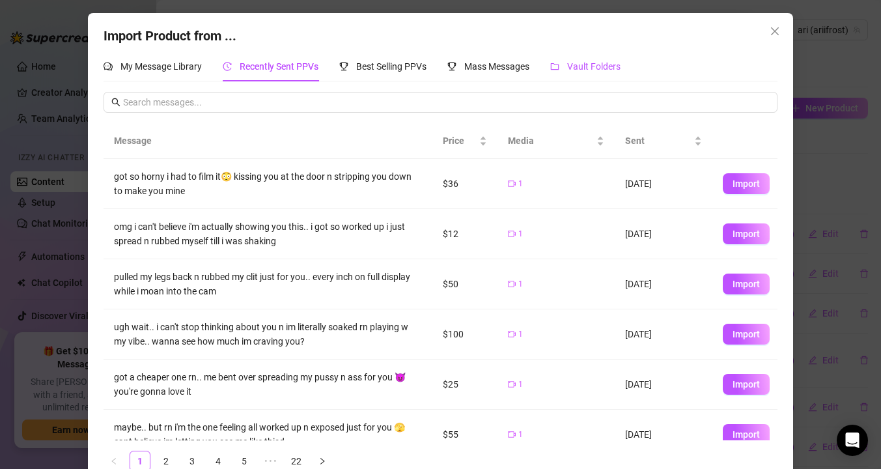
click at [580, 63] on span "Vault Folders" at bounding box center [593, 66] width 53 height 10
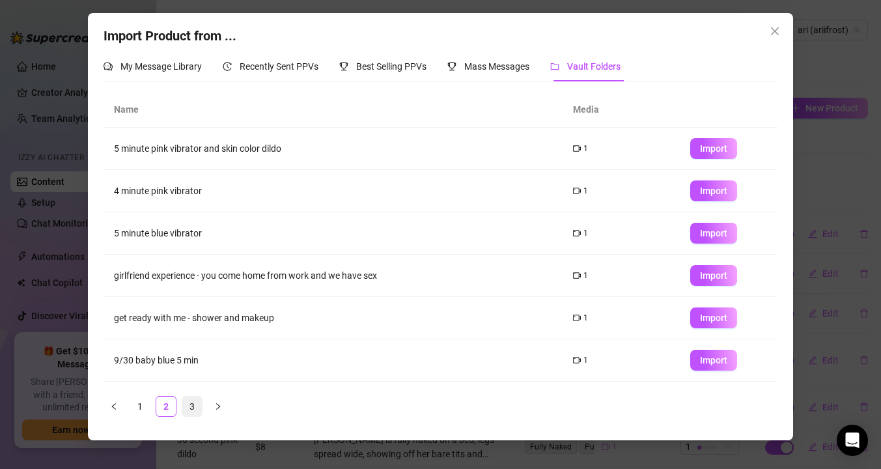
click at [190, 413] on link "3" at bounding box center [192, 407] width 20 height 20
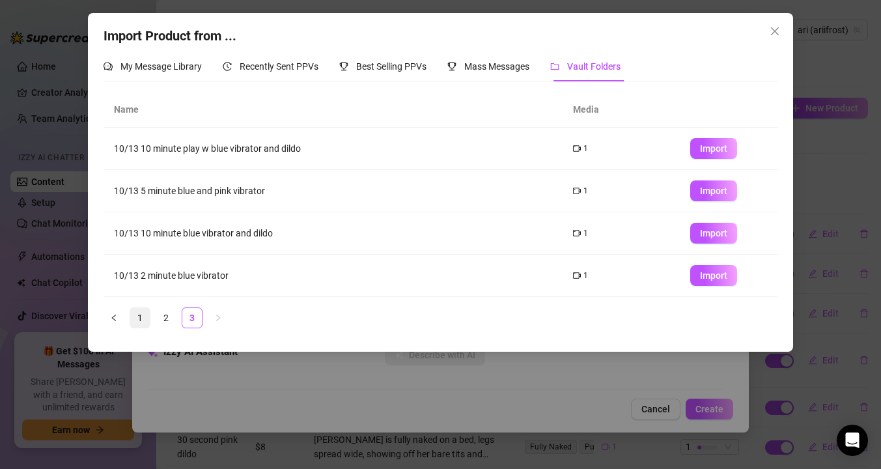
click at [137, 317] on link "1" at bounding box center [140, 318] width 20 height 20
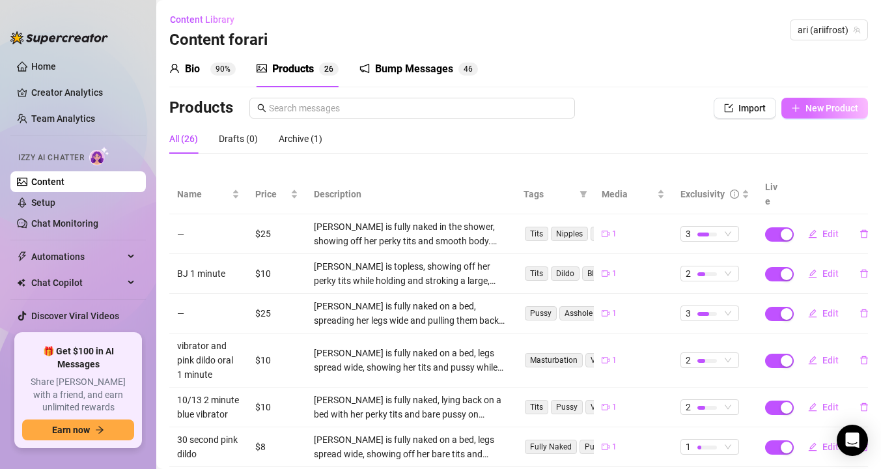
click at [807, 107] on span "New Product" at bounding box center [832, 108] width 53 height 10
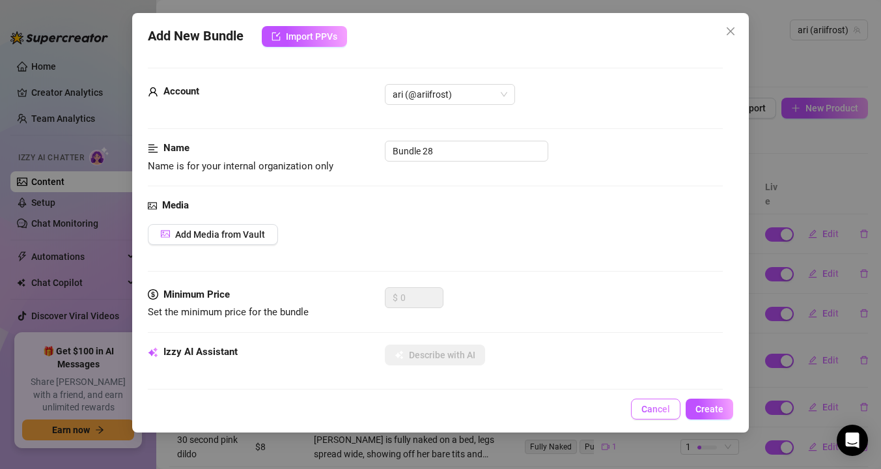
click at [651, 404] on span "Cancel" at bounding box center [656, 409] width 29 height 10
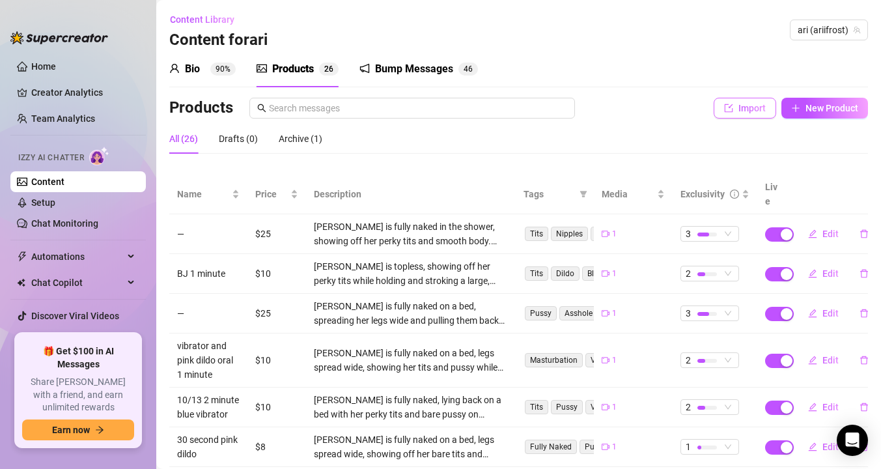
click at [739, 115] on button "Import" at bounding box center [745, 108] width 63 height 21
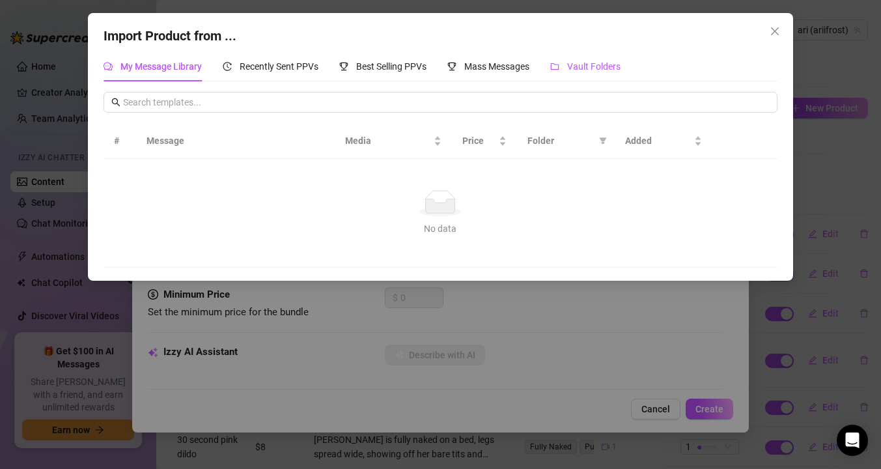
click at [578, 66] on span "Vault Folders" at bounding box center [593, 66] width 53 height 10
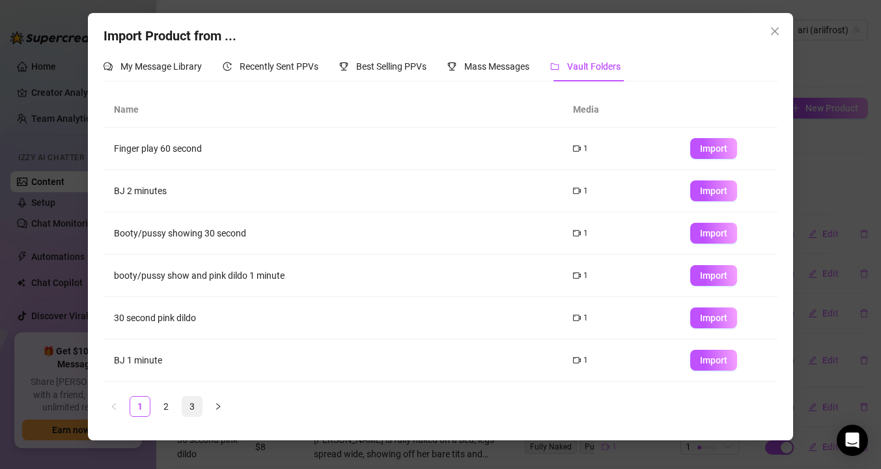
click at [193, 401] on link "3" at bounding box center [192, 407] width 20 height 20
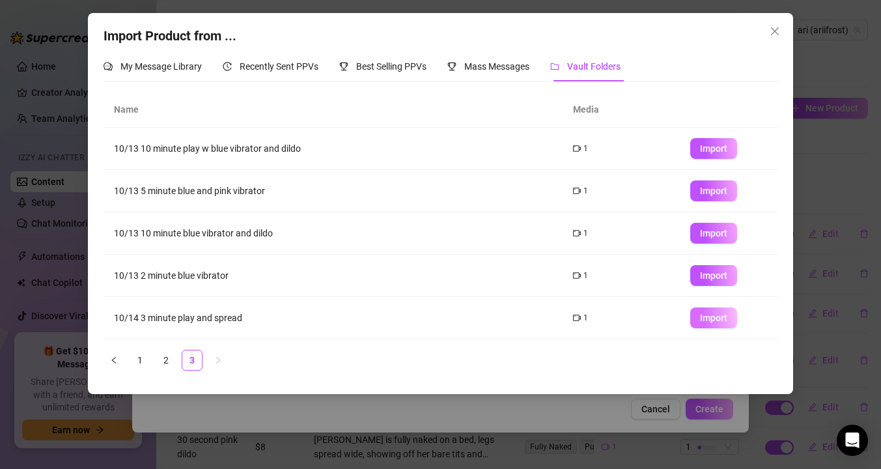
click at [705, 318] on span "Import" at bounding box center [713, 318] width 27 height 10
type textarea "Type your message here..."
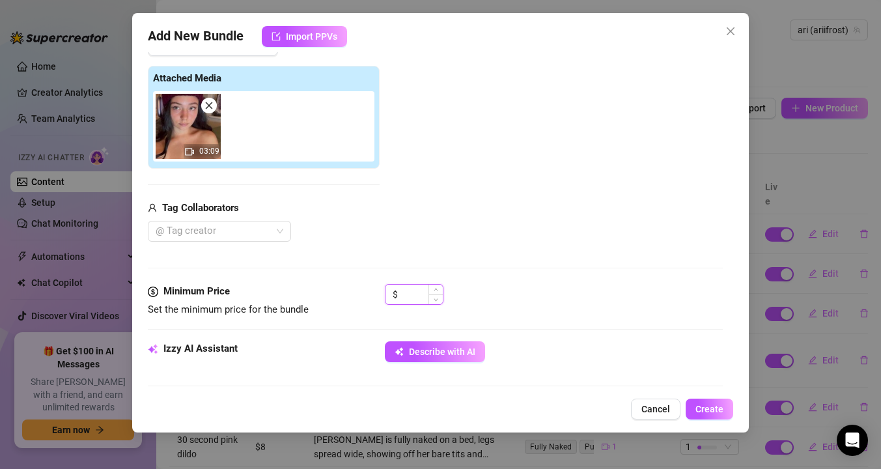
click at [404, 290] on input at bounding box center [422, 295] width 42 height 20
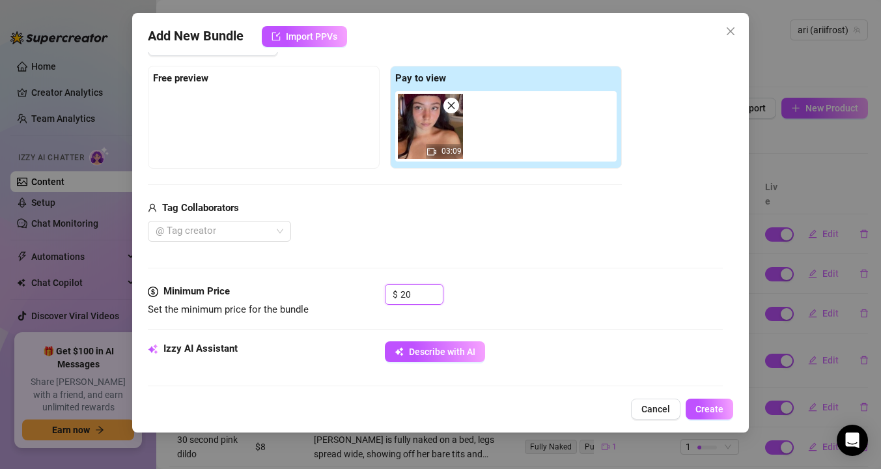
type input "20"
click at [382, 363] on div "Izzy AI Assistant Describe with AI" at bounding box center [435, 357] width 575 height 33
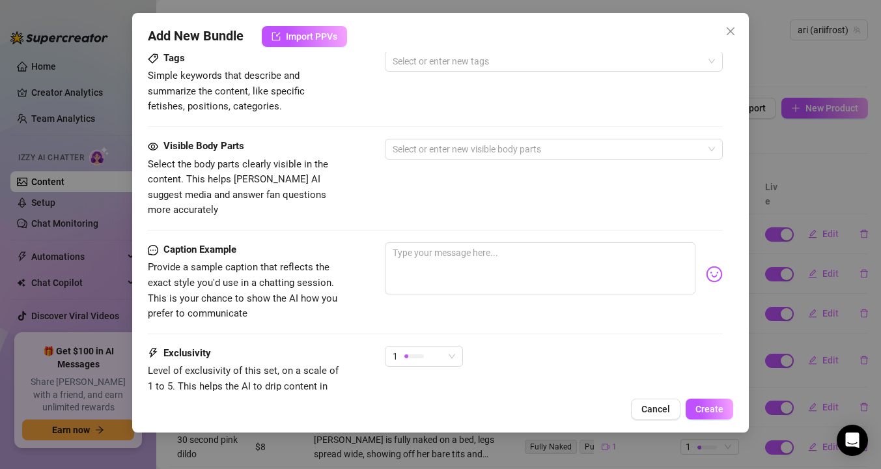
scroll to position [774, 0]
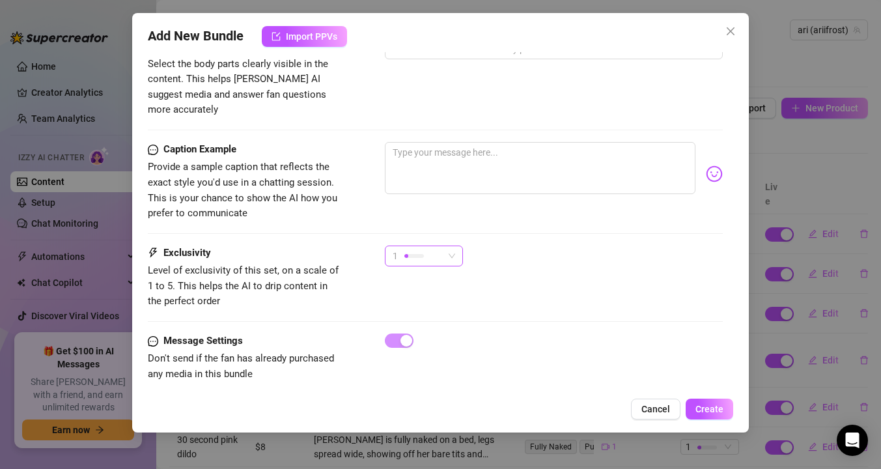
click at [422, 254] on div at bounding box center [414, 256] width 20 height 4
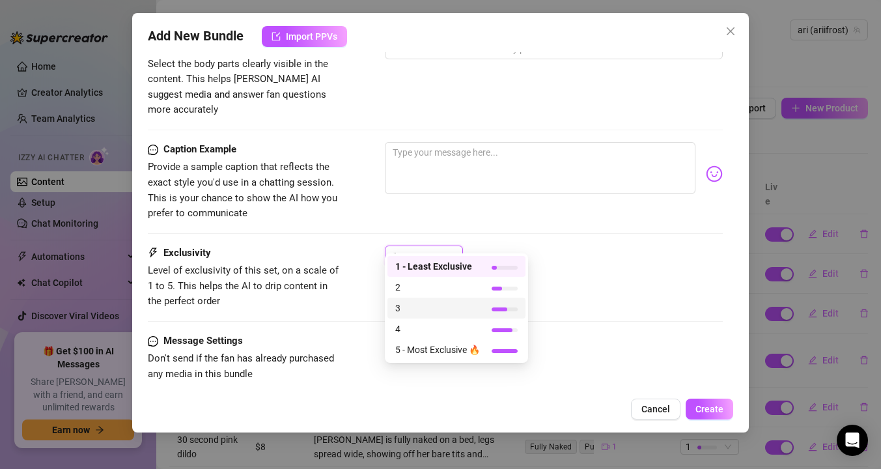
click at [408, 312] on span "3" at bounding box center [437, 308] width 85 height 14
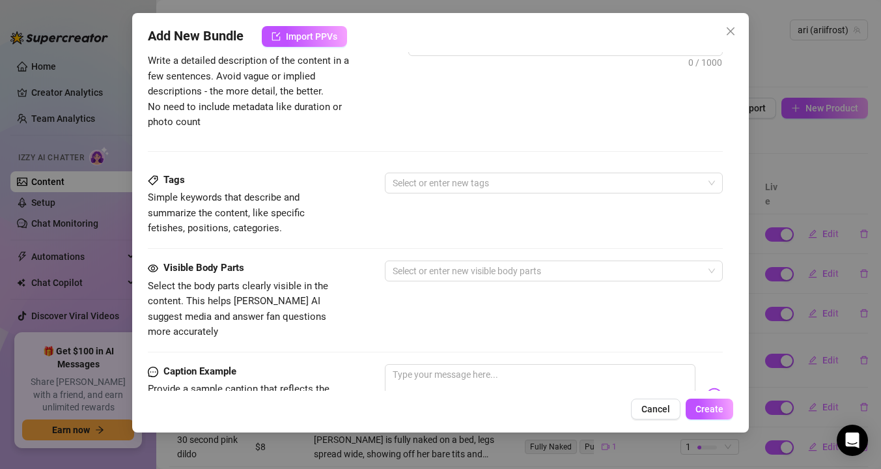
scroll to position [412, 0]
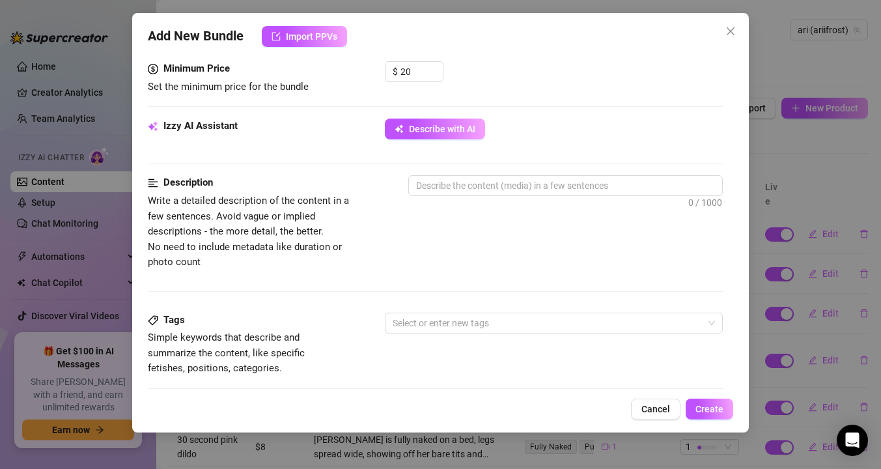
click at [438, 117] on div "Minimum Price Set the minimum price for the bundle $ 20" at bounding box center [435, 89] width 575 height 57
click at [438, 129] on span "Describe with AI" at bounding box center [442, 129] width 66 height 10
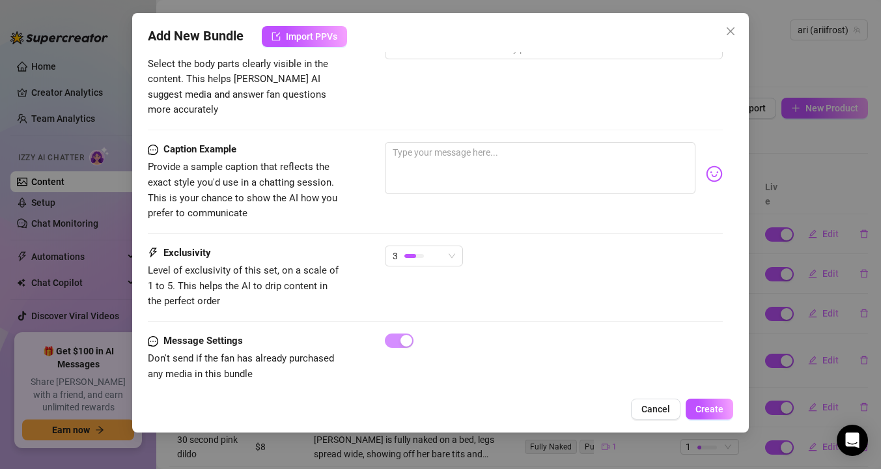
scroll to position [761, 0]
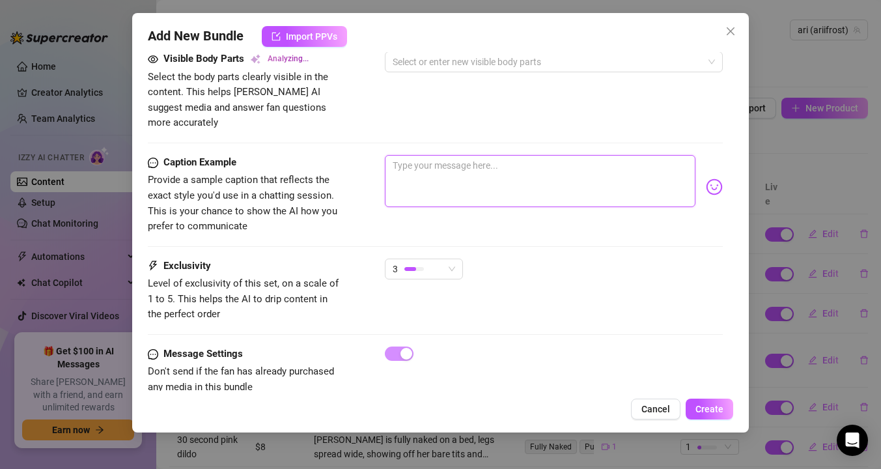
click at [447, 155] on textarea at bounding box center [540, 181] width 311 height 52
type textarea "i"
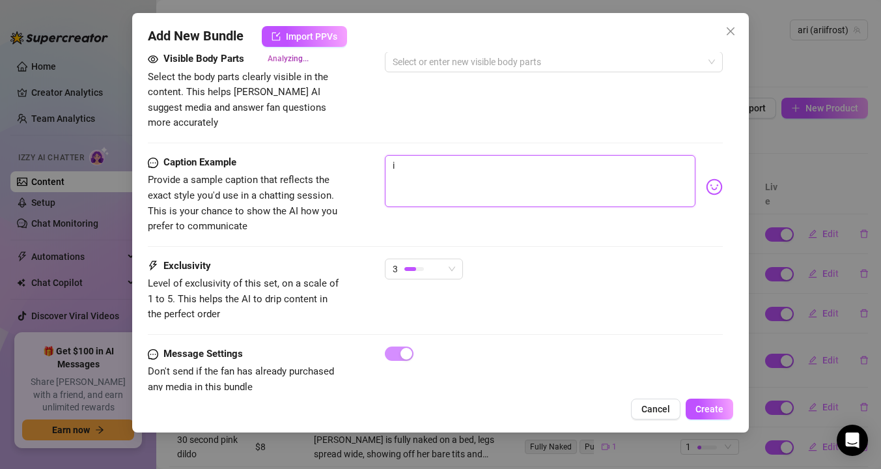
type textarea "i g"
type textarea "i go"
type textarea "i got"
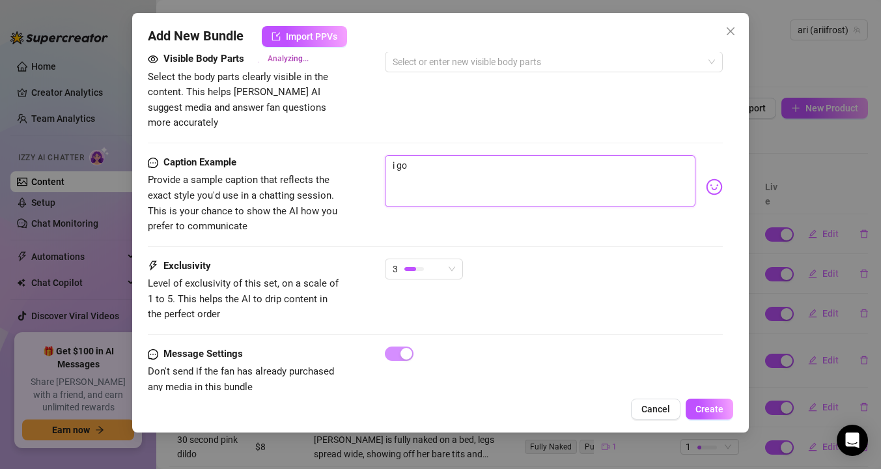
type textarea "i got"
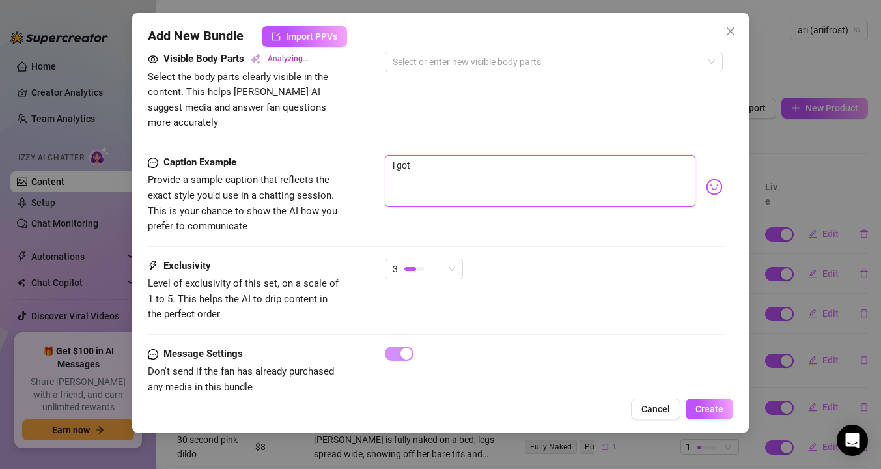
type textarea "i go"
type textarea "i g"
type textarea "i"
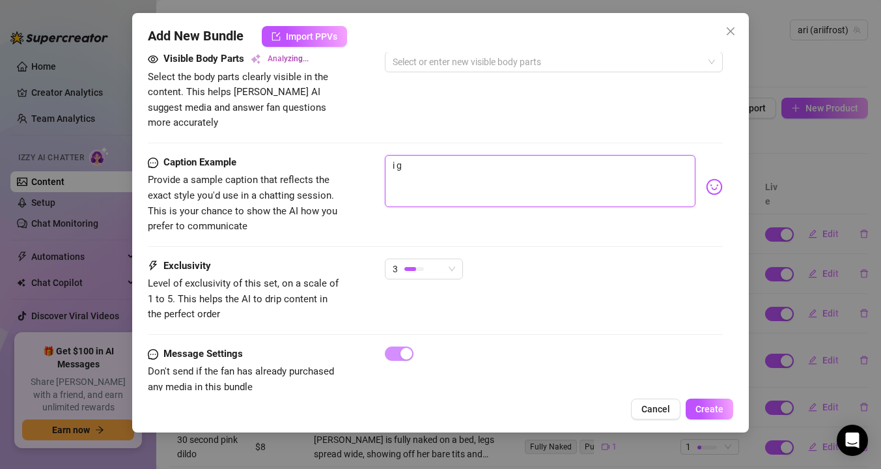
type textarea "i"
type textarea "Type your message here..."
type textarea "w"
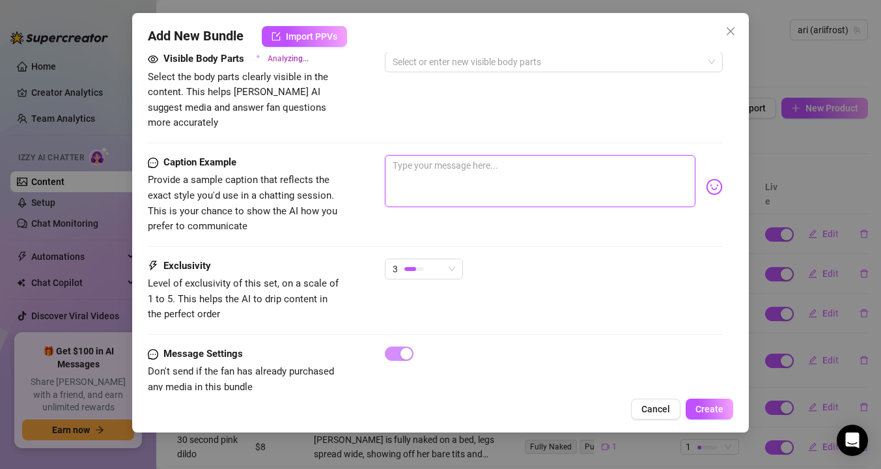
type textarea "w"
type textarea "wa"
type textarea "wan"
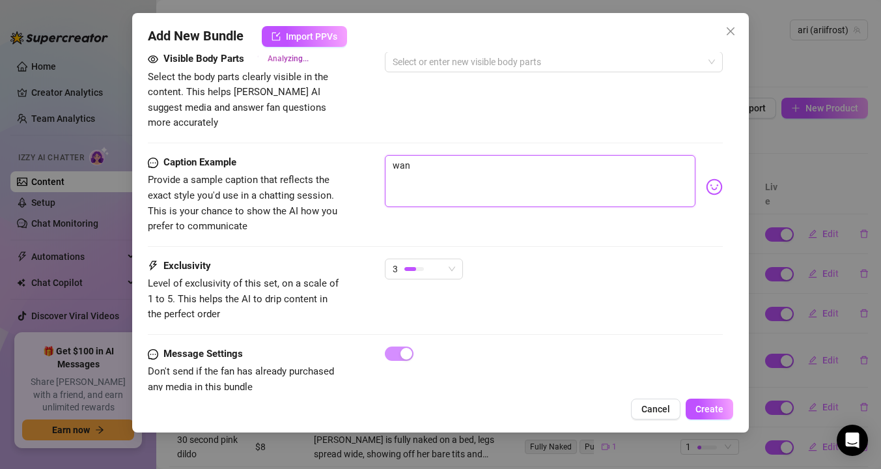
type textarea "[PERSON_NAME]"
type textarea "wanna"
type textarea "wanna s"
type textarea "wanna se"
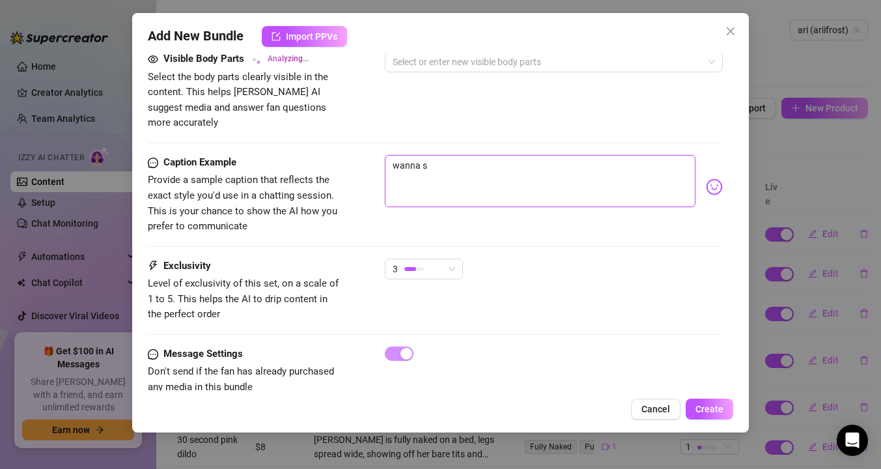
type textarea "wanna se"
type textarea "wanna see"
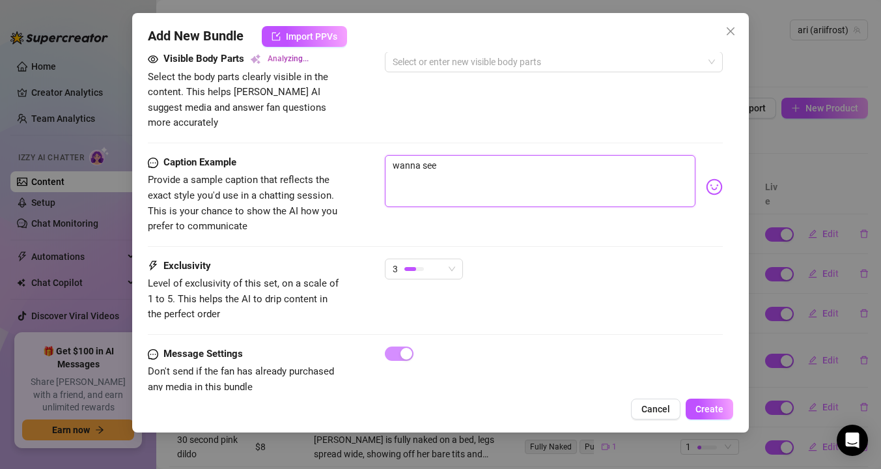
type textarea "wanna see m"
type textarea "wanna see my"
type textarea "wanna see m"
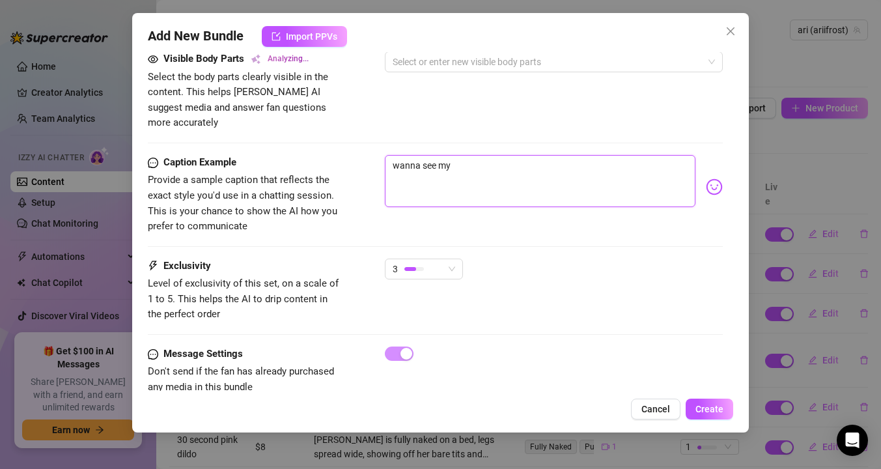
type textarea "wanna see m"
type textarea "wanna see me"
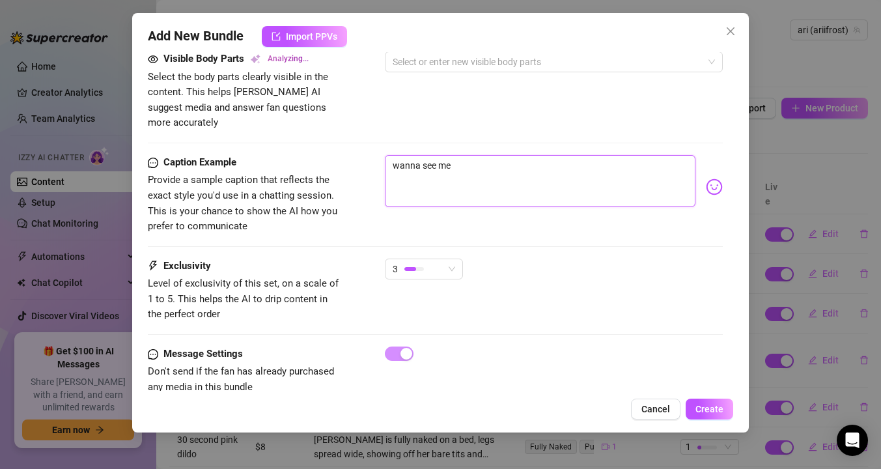
type textarea "wanna see me s"
type textarea "wanna see me su"
type textarea "wanna see me sup"
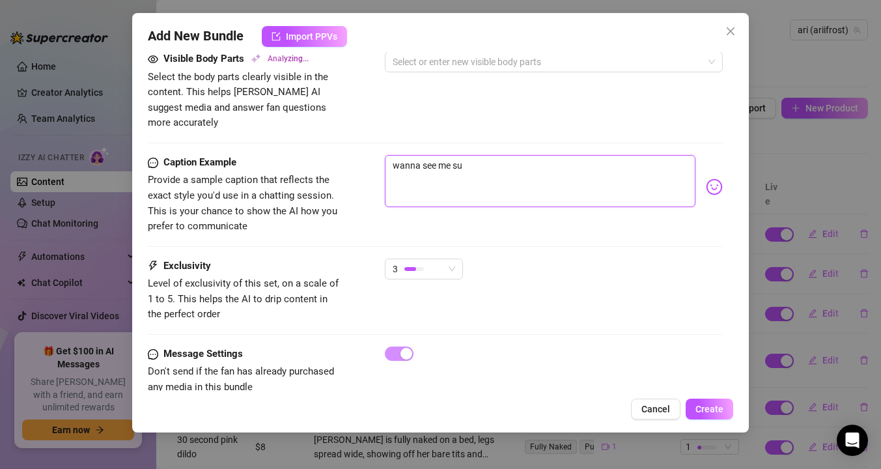
type textarea "wanna see me sup"
type textarea "wanna see me supe"
type textarea "wanna see me super"
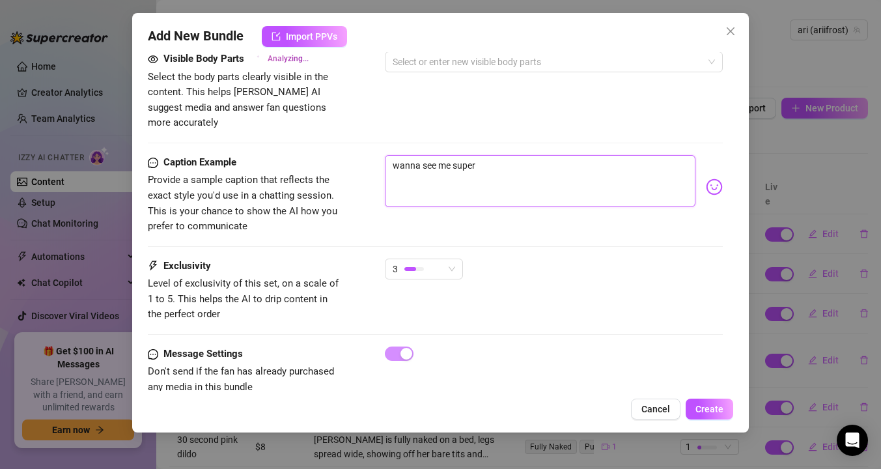
type textarea "wanna see me super"
type textarea "wanna see me super u"
type textarea "wanna see me super up"
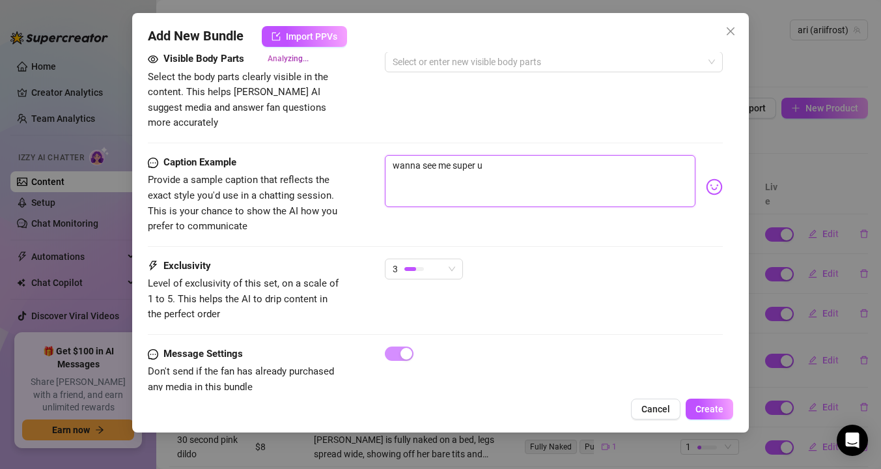
type textarea "wanna see me super up"
type textarea "wanna see me super up c"
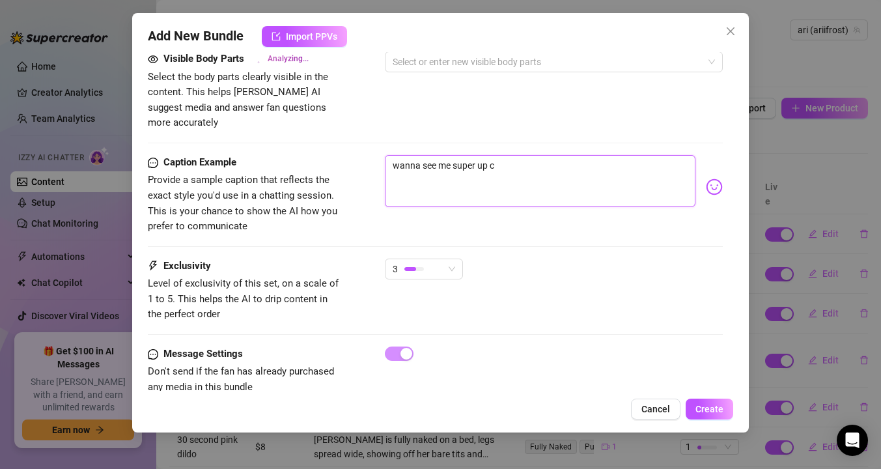
type textarea "wanna see me super up cl"
type textarea "wanna see me super up clo"
type textarea "wanna see me super up clos"
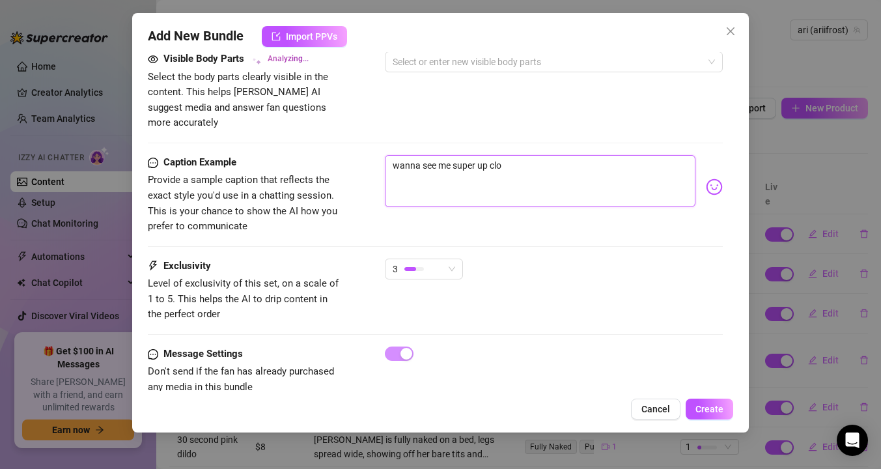
type textarea "wanna see me super up clos"
type textarea "wanna see me super up close"
type textarea "wanna see me super up close,"
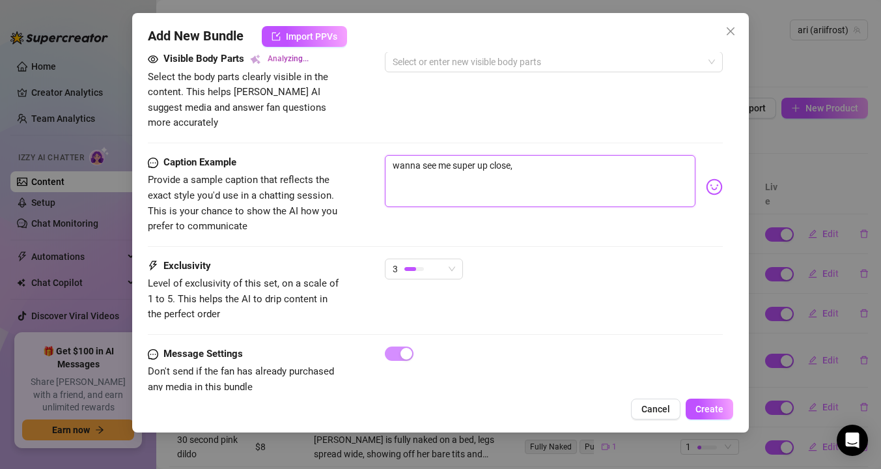
type textarea "wanna see me super up close, s"
type textarea "wanna see me super up close, sp"
type textarea "wanna see me super up close, spr"
type textarea "wanna see me super up close, spre"
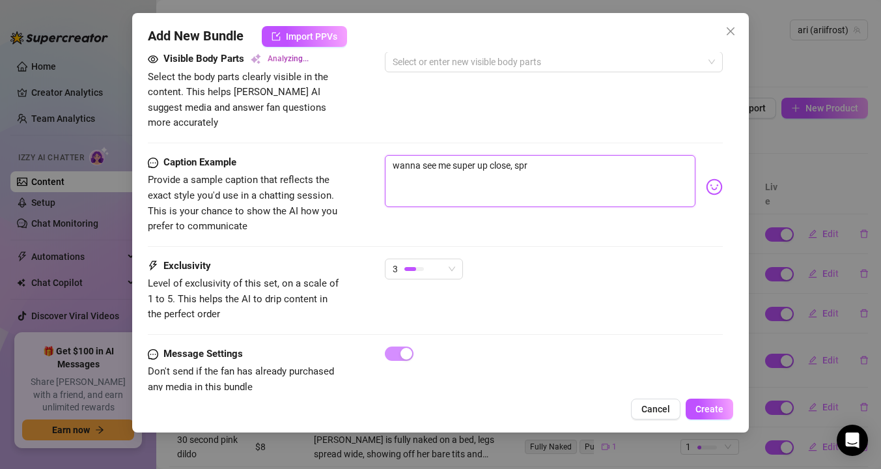
type textarea "wanna see me super up close, spre"
type textarea "wanna see me super up close, sprea"
type textarea "wanna see me super up close, spread"
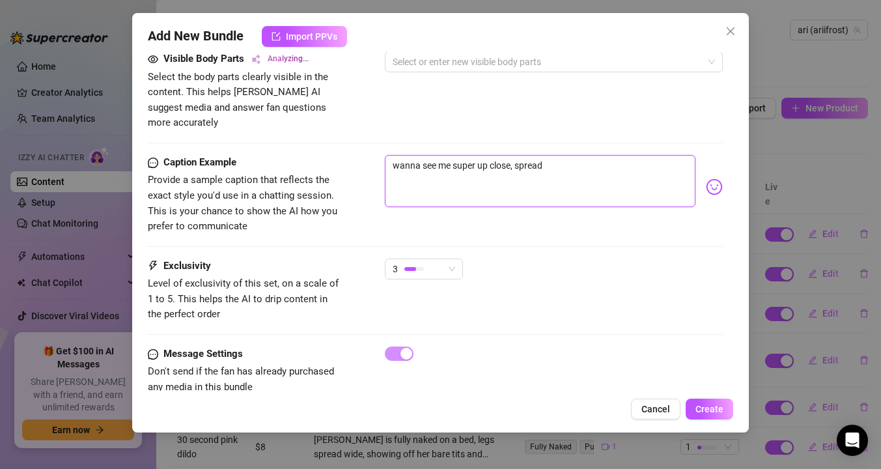
type textarea "wanna see me super up close, spreadi"
type textarea "wanna see me super up close, spreadin"
type textarea "wanna see me super up close, spreading"
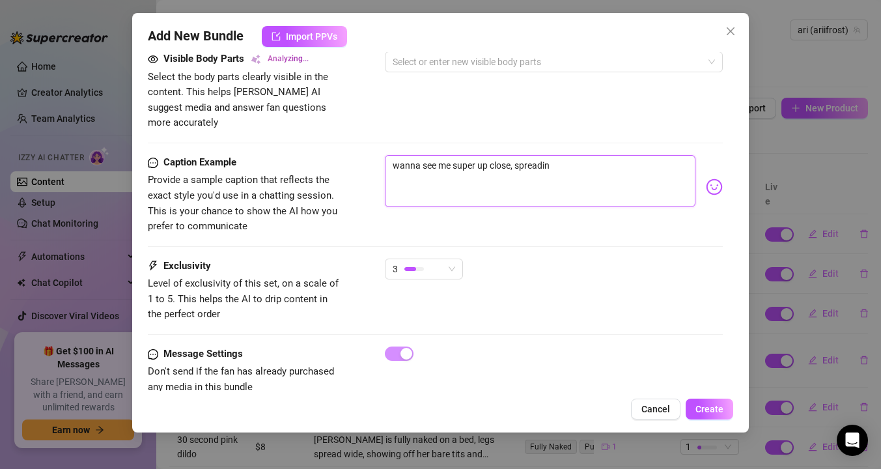
type textarea "wanna see me super up close, spreading"
type textarea "wanna see me super up close, spreading a"
type textarea "wanna see me super up close, spreading an"
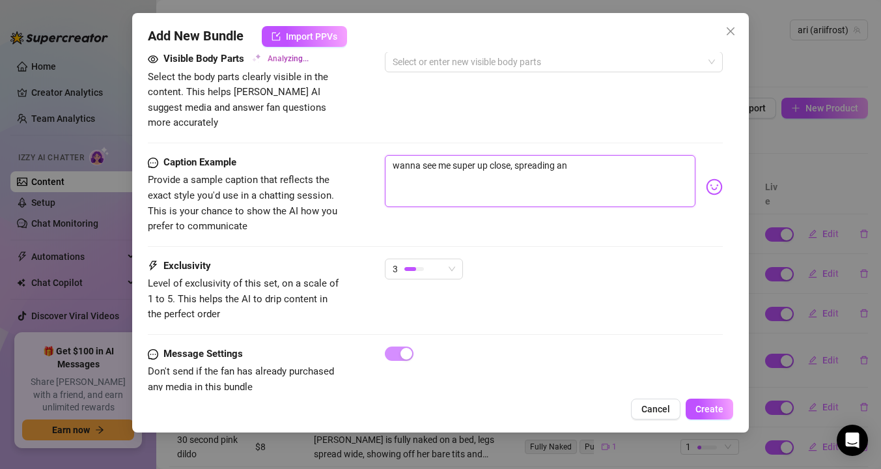
type textarea "wanna see me super up close, spreading and"
type textarea "wanna see me super up close, spreading and s"
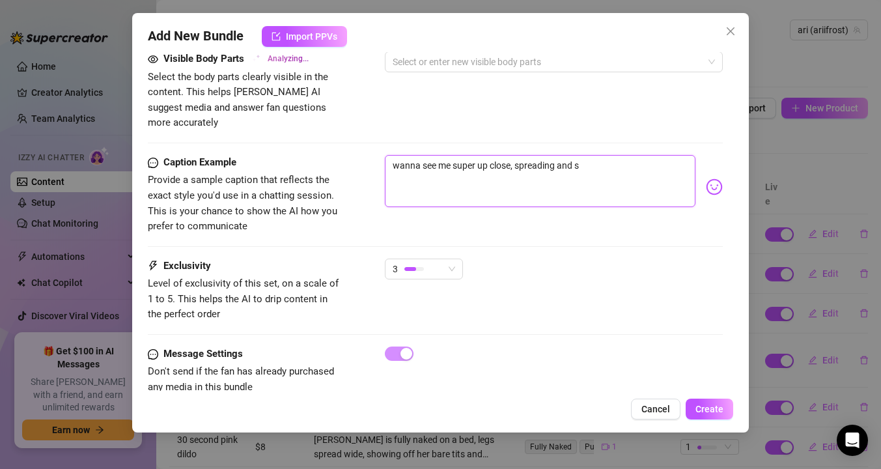
type textarea "wanna see me super up close, spreading and sh"
type textarea "wanna see me super up close, spreading and sho"
type textarea "wanna see me super up close, spreading and show"
type textarea "wanna see me super up close, spreading and showi"
type textarea "wanna see me super up close, spreading and showin"
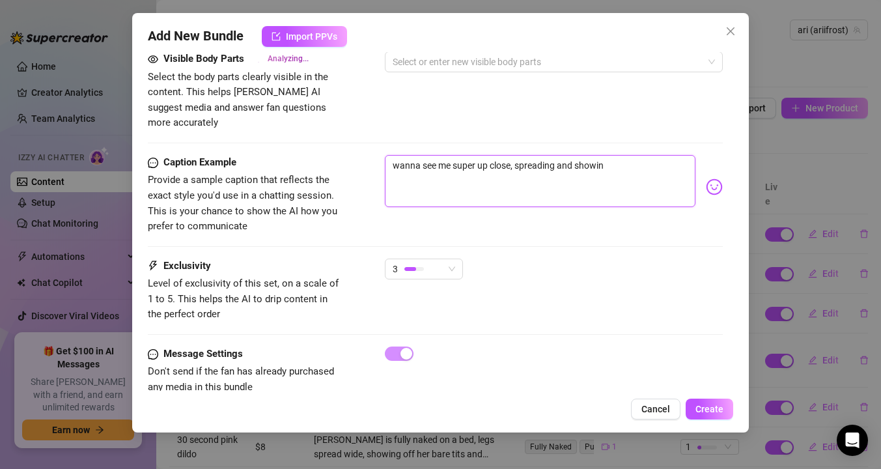
type textarea "wanna see me super up close, spreading and showin"
type textarea "wanna see me super up close, spreading and showing"
type textarea "wanna see me super up close, spreading and showing o"
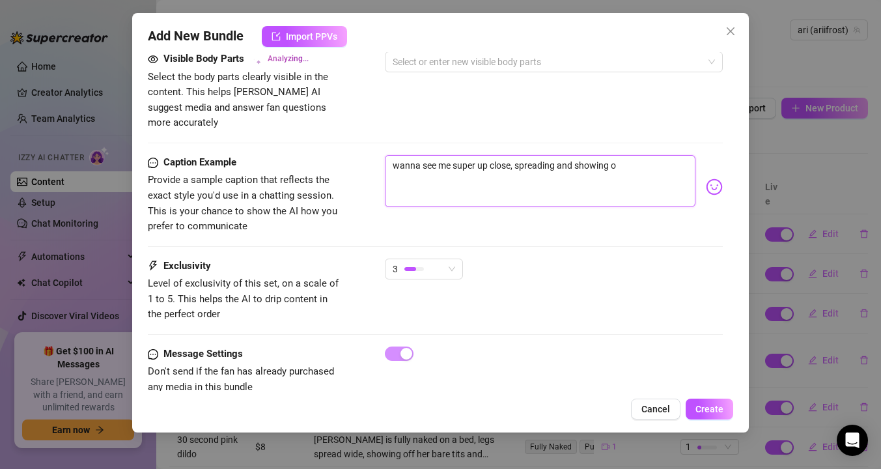
type textarea "wanna see me super up close, spreading and showing of"
type textarea "wanna see me super up close, spreading and showing off"
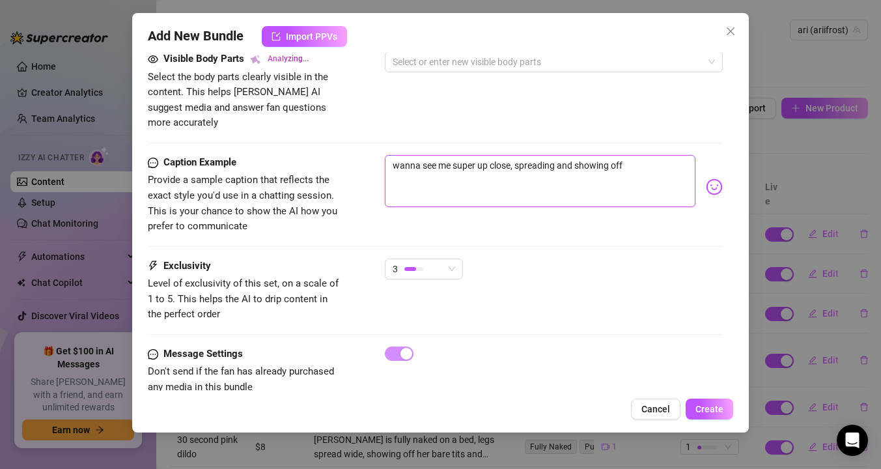
type textarea "wanna see me super up close, spreading and showing off m"
type textarea "wanna see me super up close, spreading and showing off my"
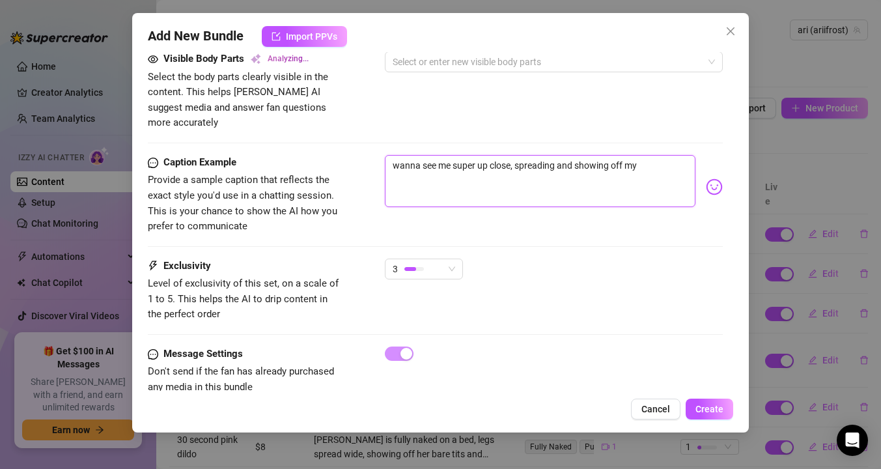
type textarea "wanna see me super up close, spreading and showing off my"
type textarea "wanna see me super up close, spreading and showing off my h"
type textarea "wanna see me super up close, spreading and showing off my hy"
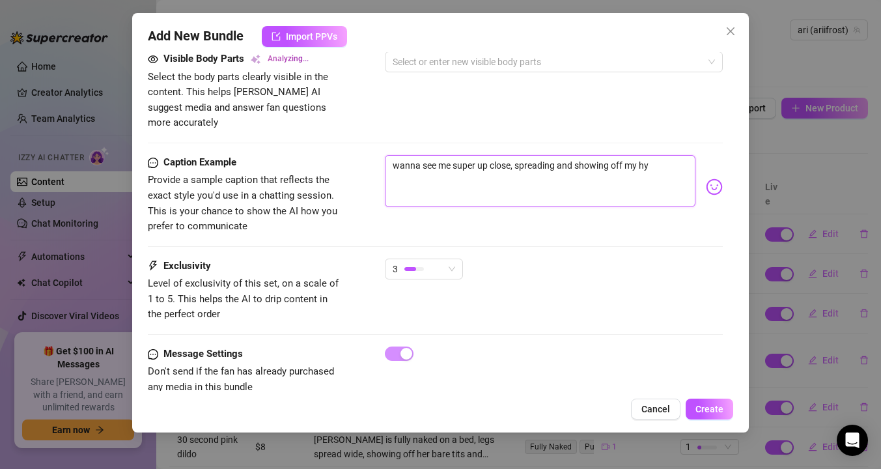
type textarea "wanna see me super up close, spreading and showing off my hym"
type textarea "wanna see me super up close, spreading and showing off my hyme"
type textarea "wanna see me super up close, spreading and showing off my hymen"
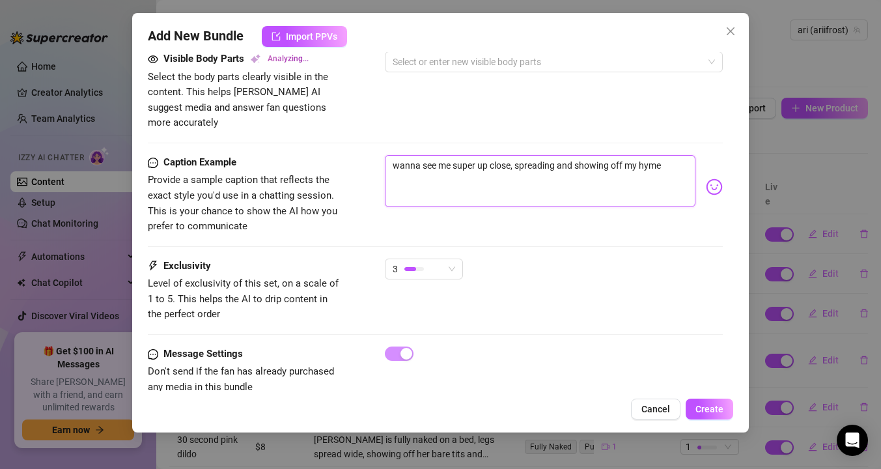
type textarea "wanna see me super up close, spreading and showing off my hymen"
type textarea "wanna see me super up close, spreading and showing off my hymen t"
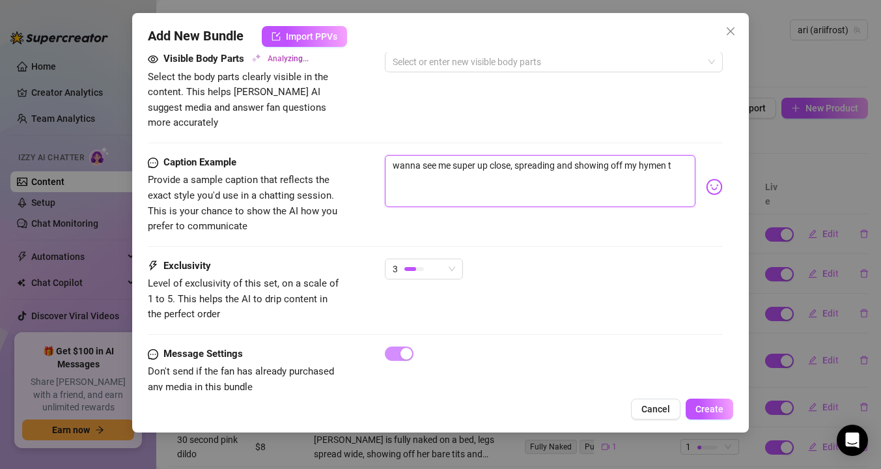
type textarea "wanna see me super up close, spreading and showing off my hymen th"
type textarea "wanna see me super up close, spreading and showing off my hymen the"
type textarea "wanna see me super up close, spreading and showing off my hymen then"
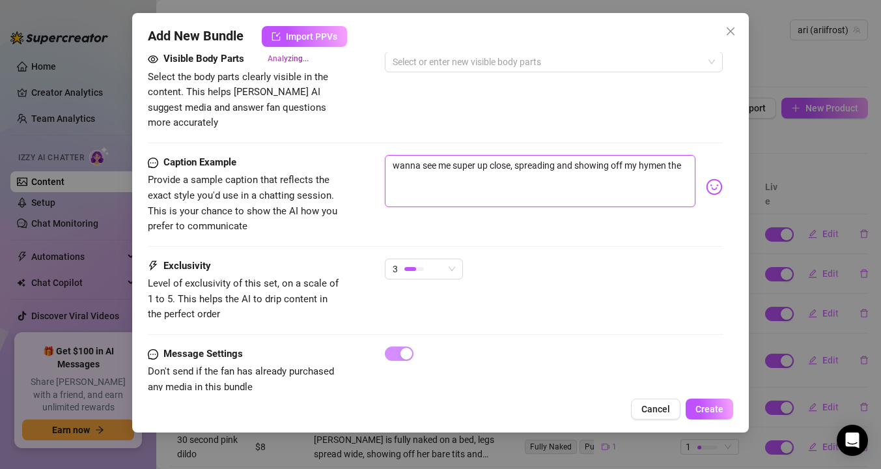
type textarea "wanna see me super up close, spreading and showing off my hymen then"
type textarea "wanna see me super up close, spreading and showing off my hymen then p"
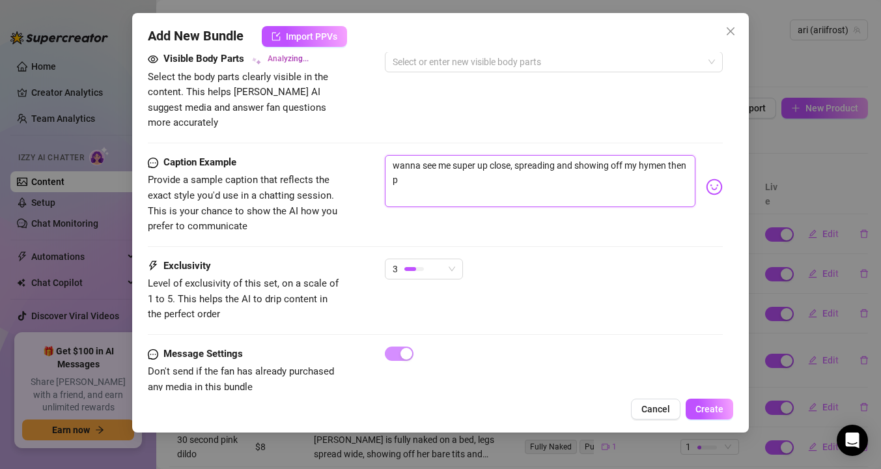
type textarea "wanna see me super up close, spreading and showing off my hymen then pl"
type textarea "wanna see me super up close, spreading and showing off my hymen then pla"
type textarea "wanna see me super up close, spreading and showing off my hymen then play"
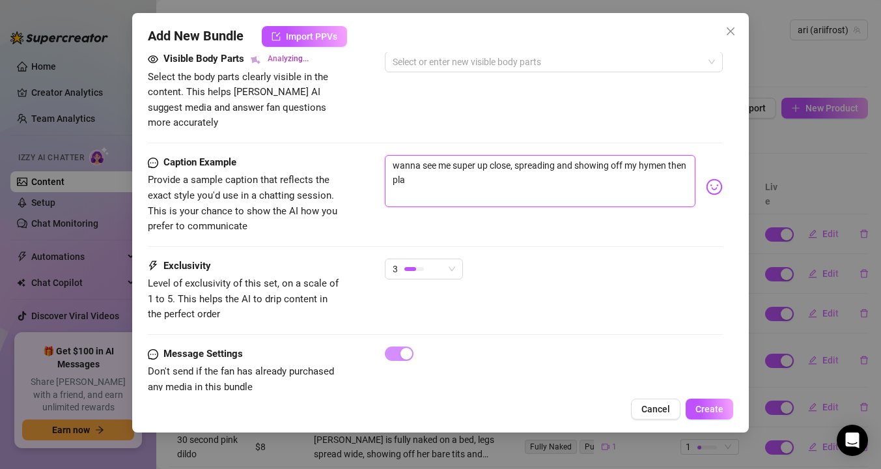
type textarea "wanna see me super up close, spreading and showing off my hymen then play"
type textarea "wanna see me super up close, spreading and showing off my hymen then playi"
type textarea "wanna see me super up close, spreading and showing off my hymen then playin"
type textarea "wanna see me super up close, spreading and showing off my hymen then playing"
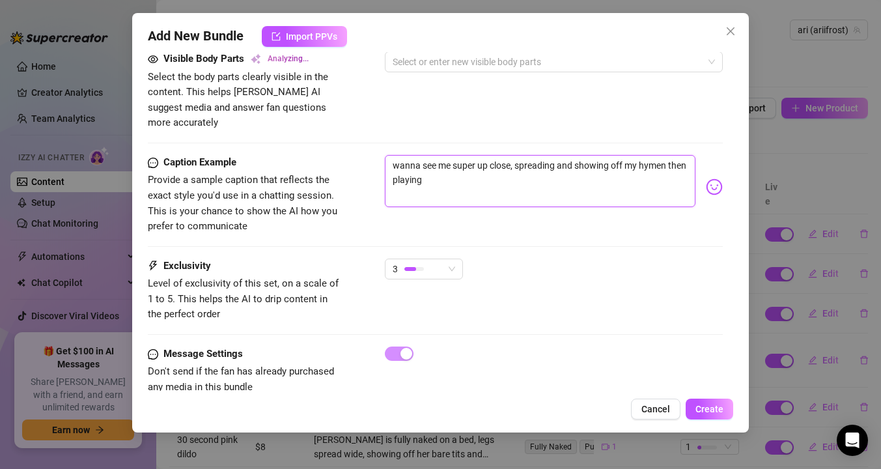
type textarea "wanna see me super up close, spreading and showing off my hymen then playing"
type textarea "wanna see me super up close, spreading and showing off my hymen then playing w"
type textarea "wanna see me super up close, spreading and showing off my hymen then playing wi"
type textarea "wanna see me super up close, spreading and showing off my hymen then playing wit"
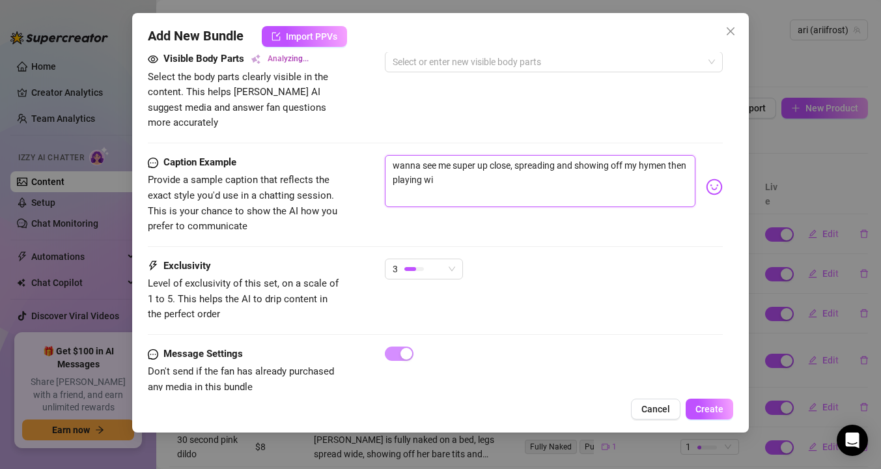
type textarea "wanna see me super up close, spreading and showing off my hymen then playing wit"
type textarea "wanna see me super up close, spreading and showing off my hymen then playing wi…"
type textarea "[PERSON_NAME]"
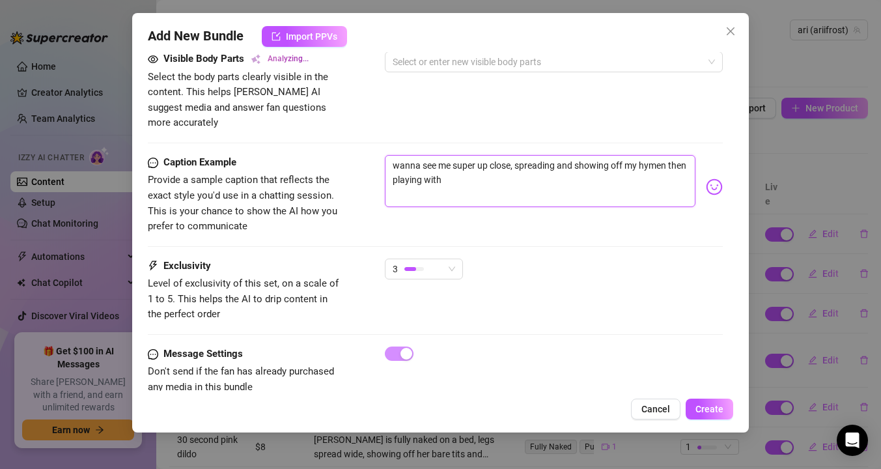
type textarea "wanna see me super up close, spreading and showing off my hymen then playing wi…"
type textarea "Ari is"
type textarea "wanna see me super up close, spreading and showing off my hymen then playing wi…"
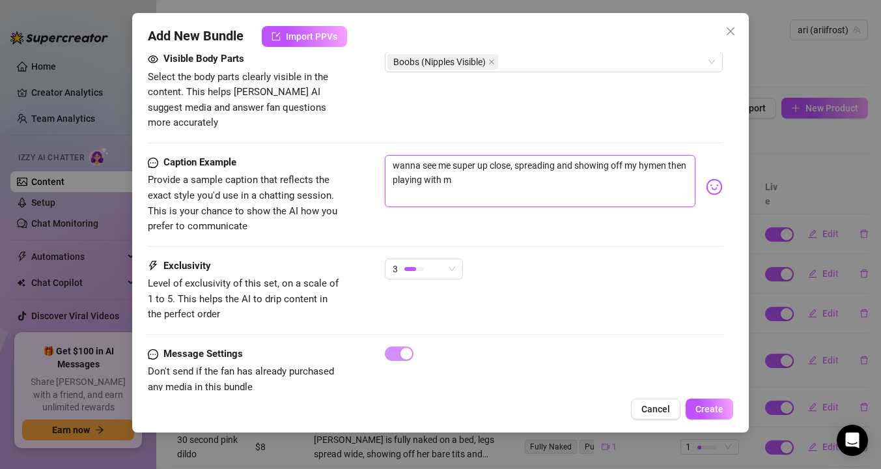
type textarea "Ari is fully"
type textarea "wanna see me super up close, spreading and showing off my hymen then playing wi…"
type textarea "Ari is fully naked"
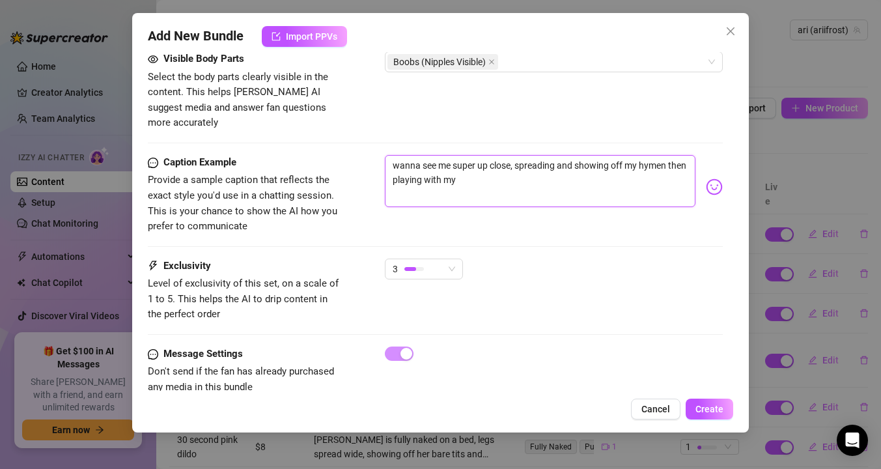
type textarea "Ari is fully naked"
type textarea "wanna see me super up close, spreading and showing off my hymen then playing wi…"
type textarea "Ari is fully naked on"
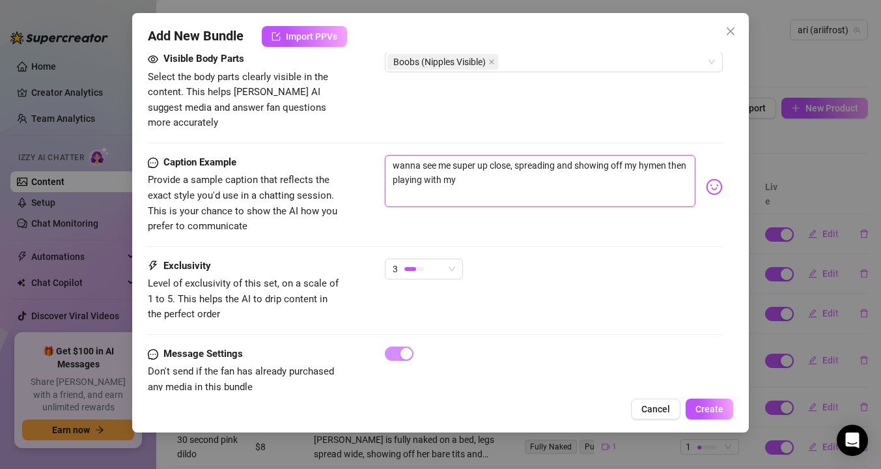
type textarea "wanna see me super up close, spreading and showing off my hymen then playing wi…"
type textarea "[PERSON_NAME] is fully naked on a"
type textarea "wanna see me super up close, spreading and showing off my hymen then playing wi…"
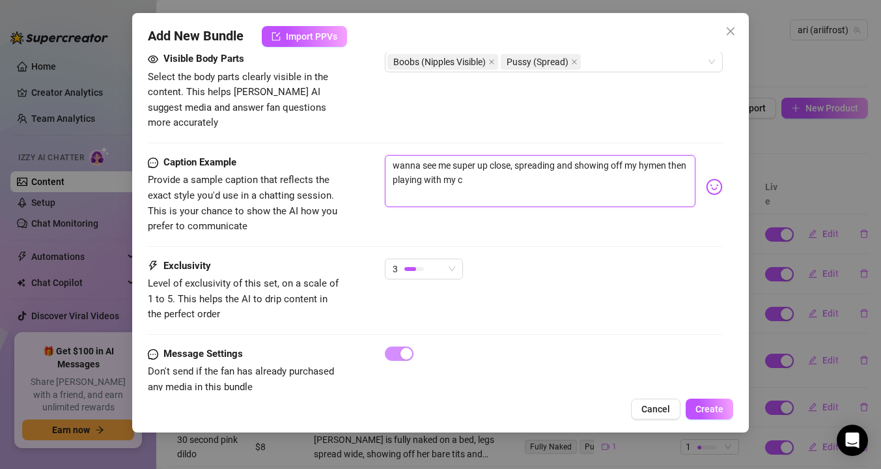
type textarea "wanna see me super up close, spreading and showing off my hymen then playing wi…"
type textarea "Ari is fully naked on a bed,"
type textarea "wanna see me super up close, spreading and showing off my hymen then playing wi…"
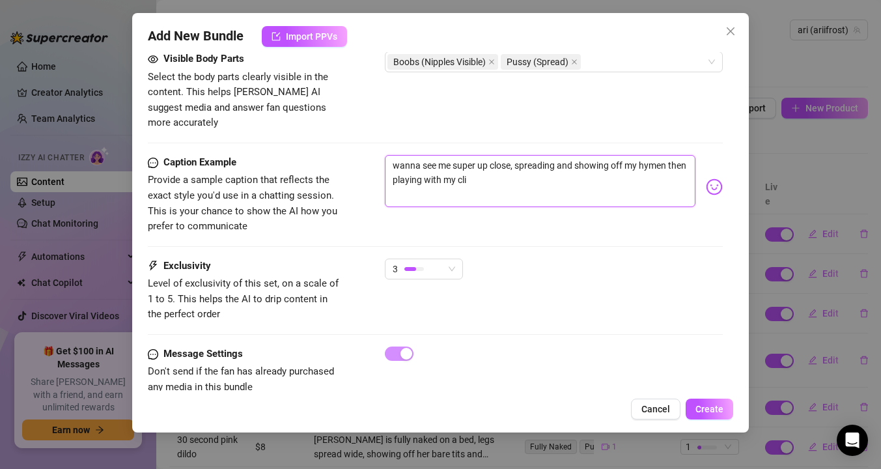
type textarea "Ari is fully naked on a bed, spreading"
type textarea "wanna see me super up close, spreading and showing off my hymen then playing wi…"
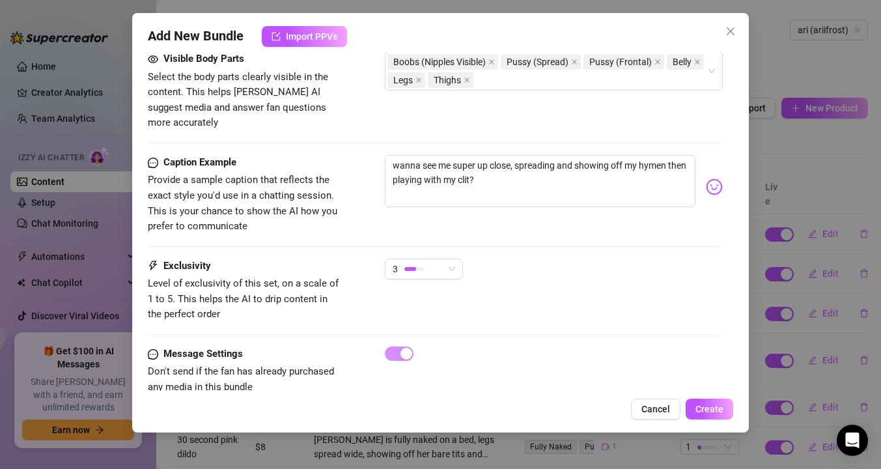
click at [710, 178] on img at bounding box center [714, 186] width 17 height 17
click at [717, 178] on img at bounding box center [714, 186] width 17 height 17
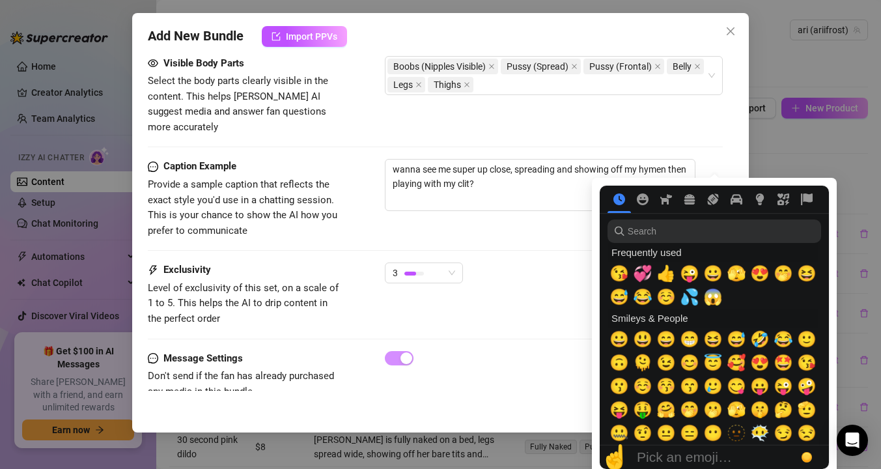
scroll to position [765, 0]
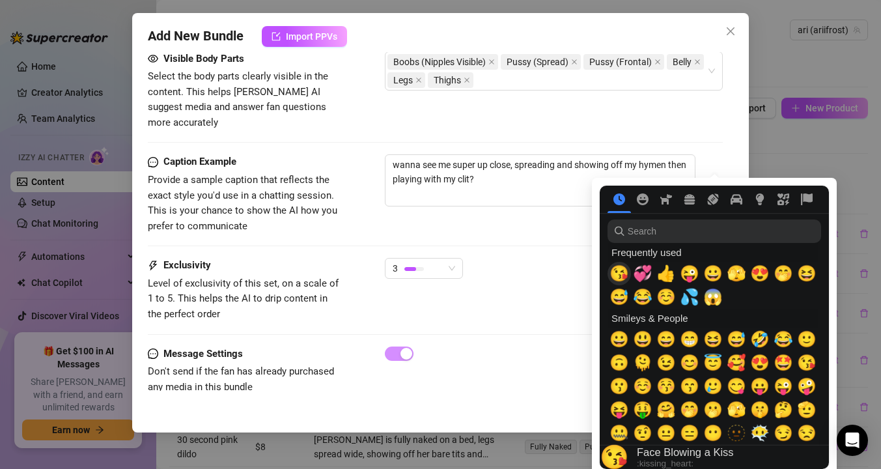
click at [626, 275] on span "😘" at bounding box center [620, 273] width 20 height 18
click at [532, 223] on div "Caption Example Provide a sample caption that reflects the exact style you'd us…" at bounding box center [435, 206] width 575 height 104
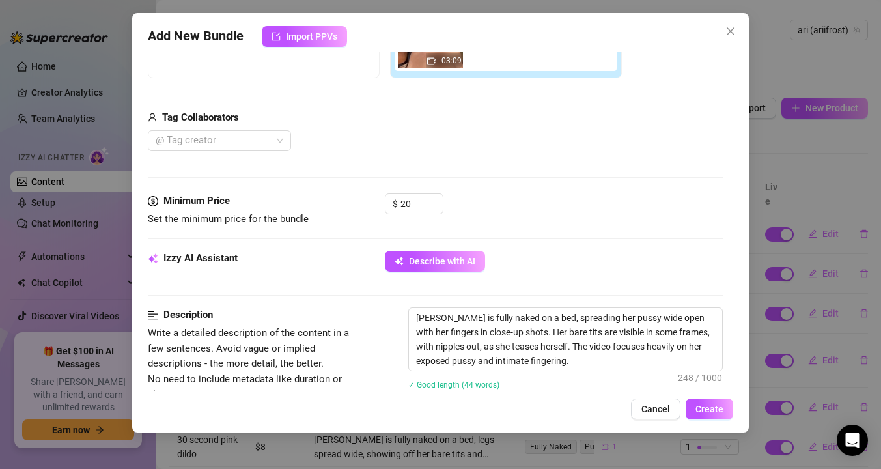
scroll to position [0, 0]
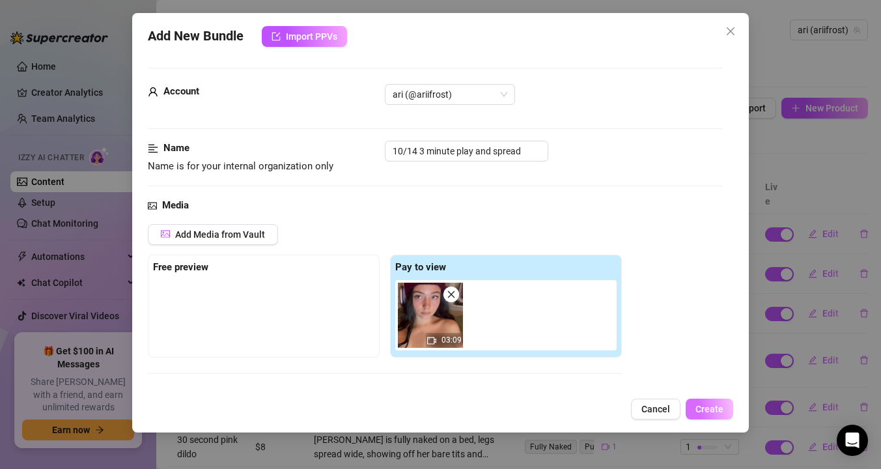
click at [705, 406] on span "Create" at bounding box center [710, 409] width 28 height 10
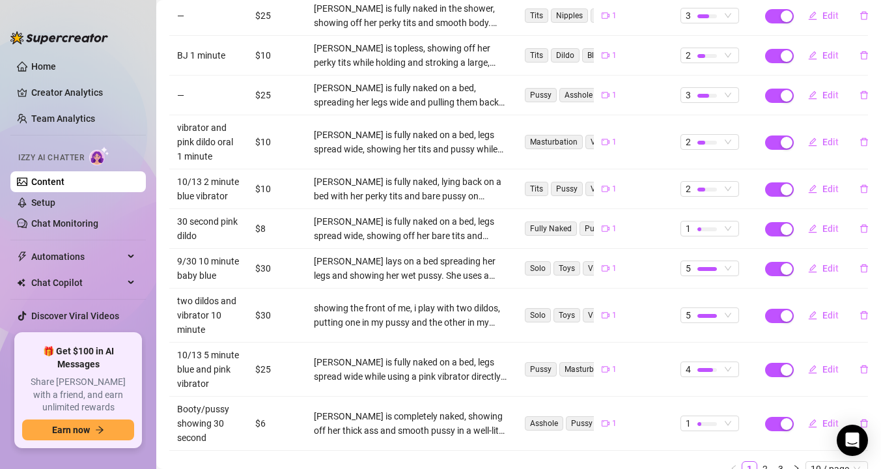
scroll to position [219, 0]
click at [771, 461] on link "2" at bounding box center [765, 468] width 14 height 14
